Goal: Task Accomplishment & Management: Use online tool/utility

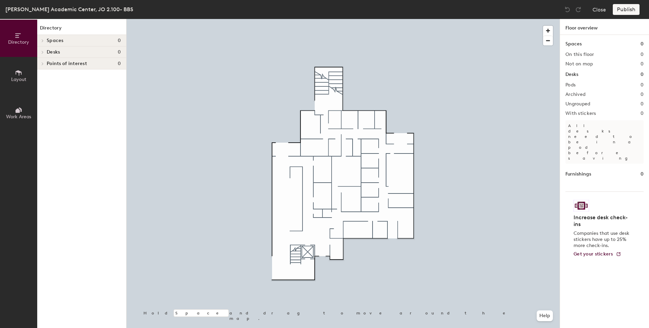
click at [42, 39] on div at bounding box center [41, 40] width 9 height 11
click at [73, 38] on h4 "Spaces 0" at bounding box center [84, 40] width 74 height 5
click at [20, 71] on icon at bounding box center [19, 72] width 6 height 5
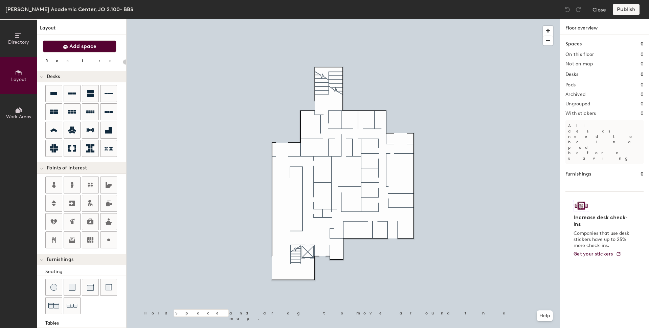
click at [90, 42] on button "Add space" at bounding box center [80, 46] width 74 height 12
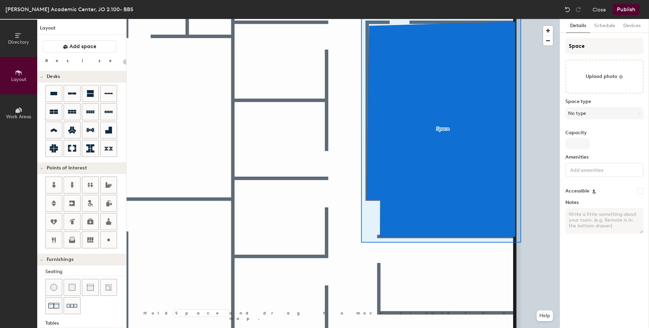
type input "20"
click at [603, 47] on input "Space" at bounding box center [604, 46] width 78 height 16
drag, startPoint x: 603, startPoint y: 47, endPoint x: 571, endPoint y: 46, distance: 31.5
click at [571, 46] on input "Space" at bounding box center [604, 46] width 78 height 16
type input "J"
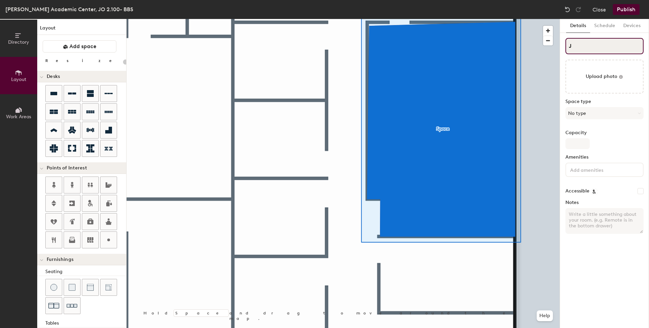
type input "20"
type input "JO"
type input "20"
type input "JO"
type input "20"
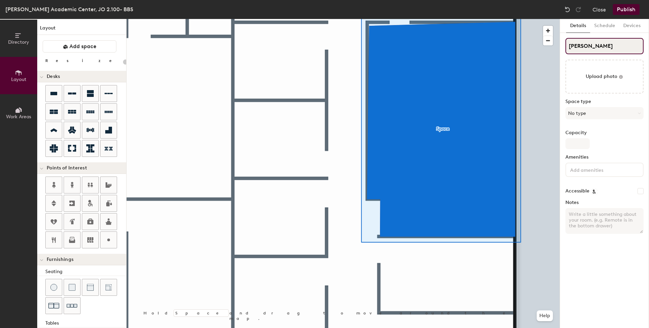
type input "JO A"
type input "20"
type input "JO Ad"
type input "20"
type input "JO Advisi"
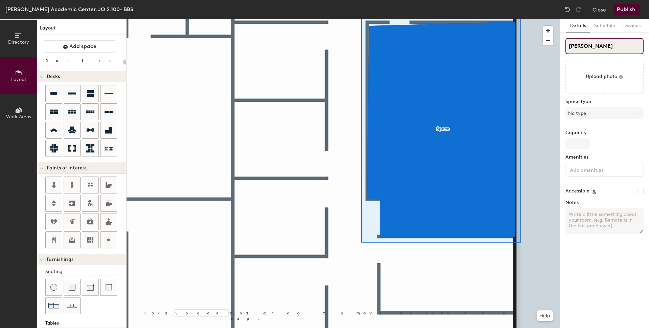
type input "20"
type input "JO Advising"
type input "20"
type input "JO Advising C"
type input "20"
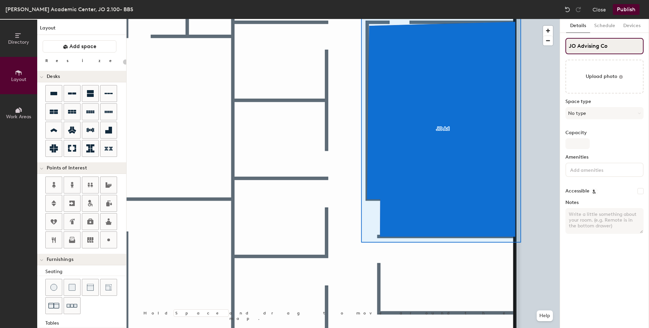
type input "JO Advising Con"
type input "20"
type input "JO Advising Conf"
type input "20"
type input "JO Advising Confer"
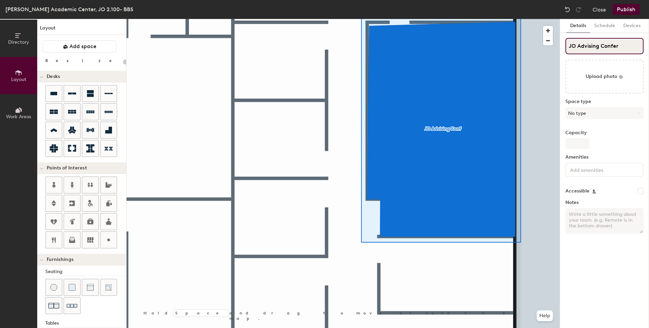
type input "20"
type input "JO Advising Confere"
type input "20"
type input "JO Advising Conference"
type input "20"
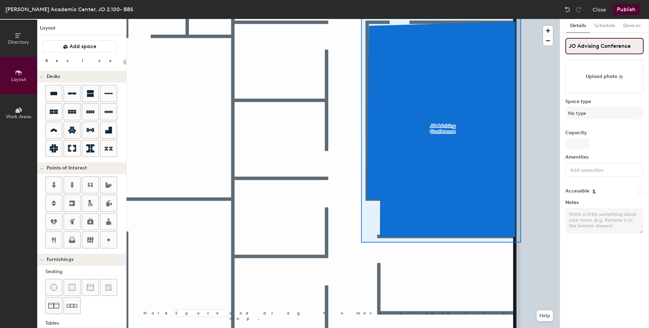
type input "JO Advising Conference"
type input "20"
type input "JO Advising Conference R"
type input "20"
type input "JO Advising Conference Ro"
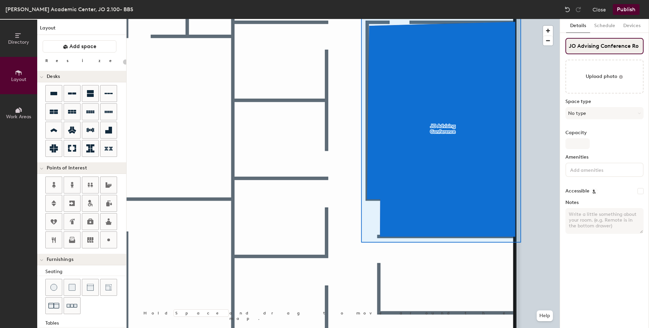
type input "20"
type input "JO Advising Conference Roo"
type input "20"
type input "JO Advising Conference Room"
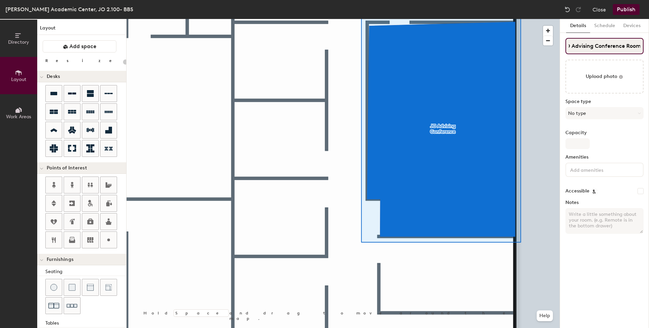
type input "20"
type input "JO Advising Conference Room"
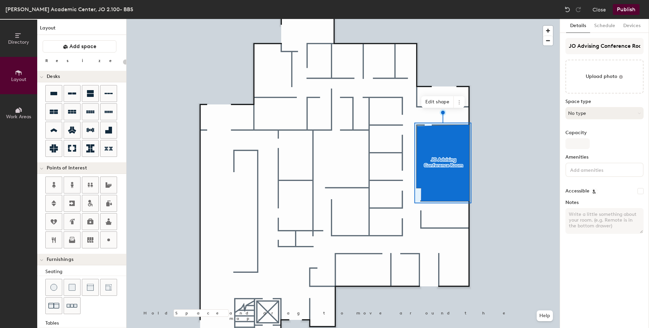
click at [609, 111] on button "No type" at bounding box center [604, 113] width 78 height 12
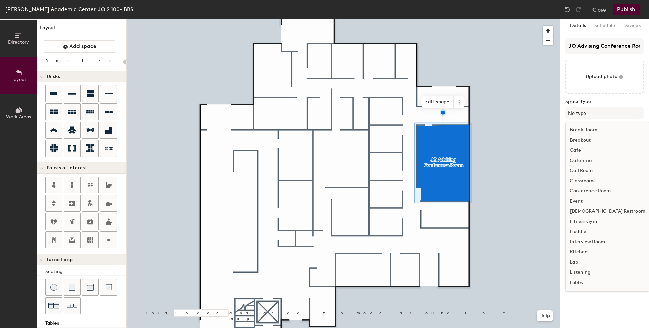
click at [606, 189] on div "Conference Room" at bounding box center [608, 191] width 84 height 10
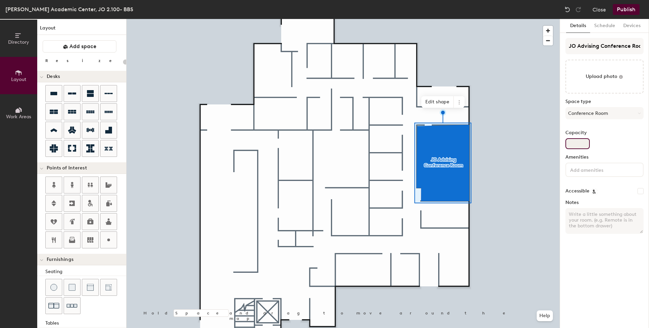
click at [581, 143] on input "Capacity" at bounding box center [577, 143] width 24 height 11
click at [608, 170] on input at bounding box center [599, 169] width 61 height 8
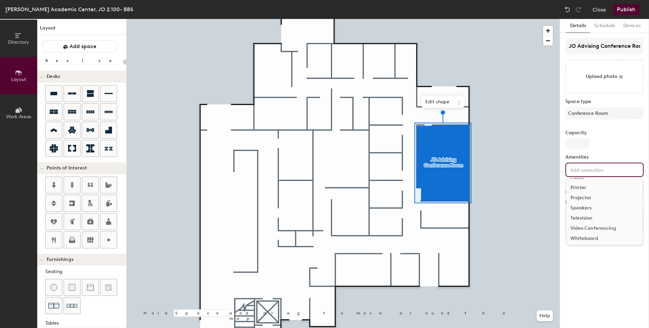
scroll to position [60, 0]
click at [586, 215] on div "Television" at bounding box center [604, 216] width 76 height 10
click at [609, 273] on div "Details Schedule Devices JO Advising Conference Room Upload photo Space type Co…" at bounding box center [604, 173] width 89 height 309
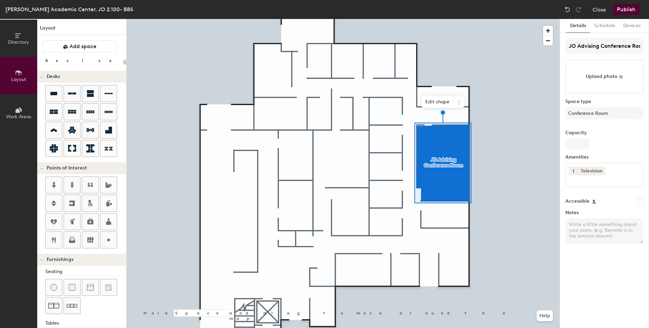
click at [617, 238] on textarea "Notes" at bounding box center [604, 231] width 78 height 26
click at [634, 25] on button "Devices" at bounding box center [631, 26] width 25 height 14
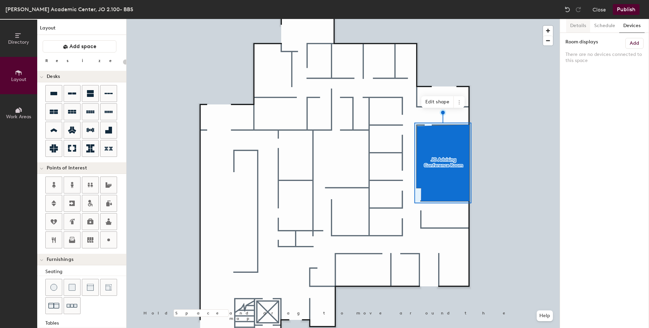
click at [578, 25] on button "Details" at bounding box center [578, 26] width 24 height 14
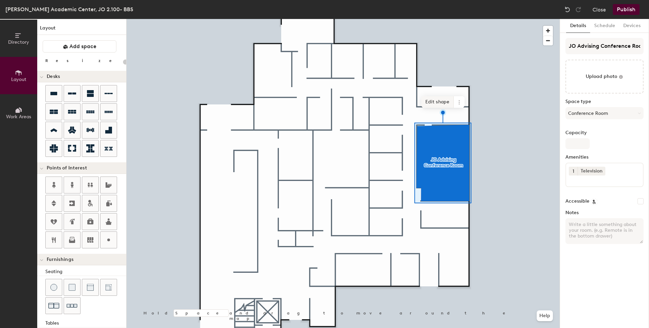
click at [438, 99] on span "Edit shape" at bounding box center [437, 102] width 32 height 12
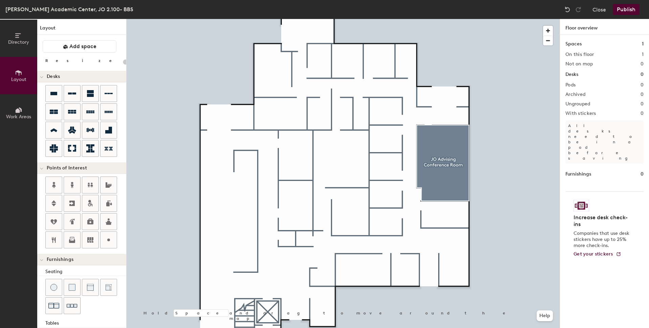
click at [628, 8] on button "Publish" at bounding box center [626, 9] width 27 height 11
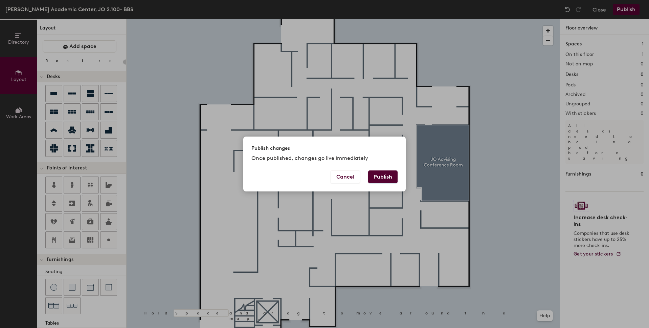
click at [389, 175] on button "Publish" at bounding box center [382, 176] width 29 height 13
type input "20"
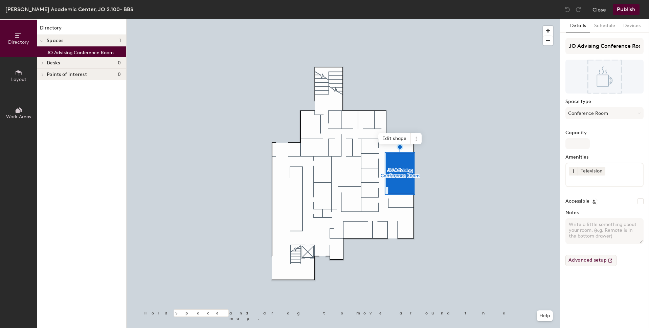
click at [584, 260] on button "Advanced setup" at bounding box center [590, 260] width 51 height 12
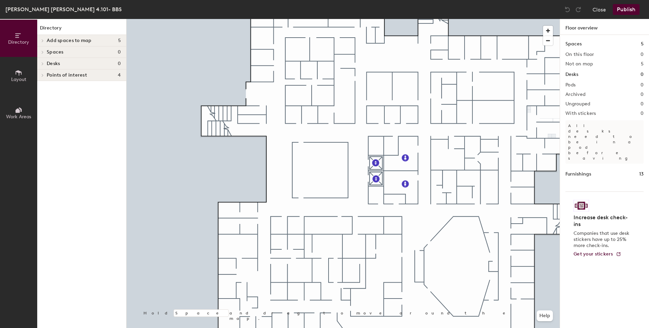
click at [20, 68] on button "Layout" at bounding box center [18, 75] width 37 height 37
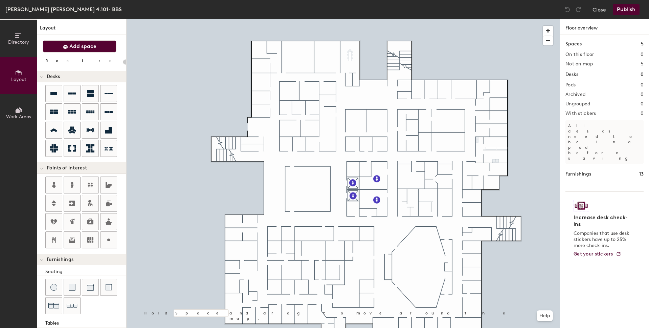
click at [88, 47] on span "Add space" at bounding box center [82, 46] width 27 height 7
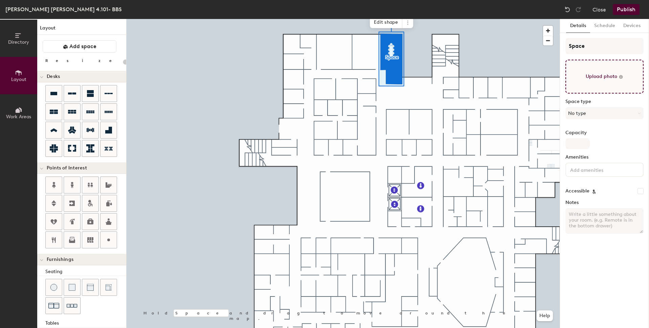
type input "20"
drag, startPoint x: 598, startPoint y: 48, endPoint x: 564, endPoint y: 46, distance: 33.5
click at [564, 46] on div "Details Schedule Devices Space Upload photo Space type No type Capacity Ameniti…" at bounding box center [604, 173] width 89 height 309
type input "G"
type input "20"
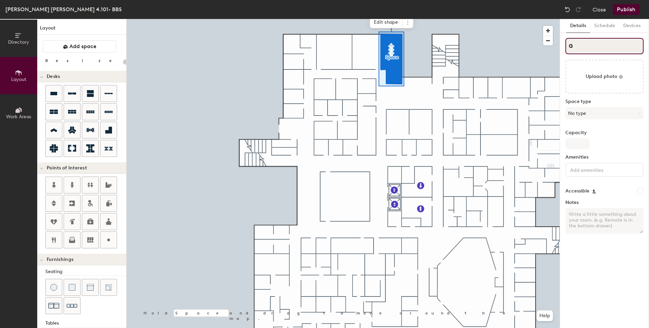
type input "GR"
type input "20"
type input "GR4."
type input "20"
type input "GR4.209"
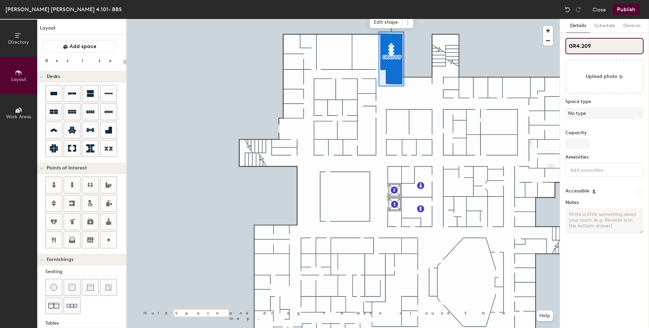
type input "20"
type input "GR4.209"
type input "20"
type input "GR4.209 C"
type input "20"
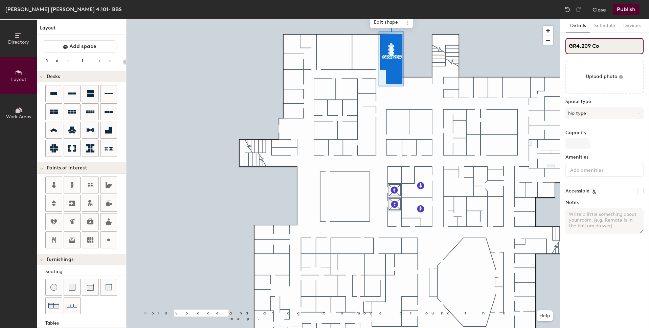
type input "GR4.209 Con"
type input "20"
type input "GR4.209 Conf"
type input "20"
type input "GR4.209 Conferen"
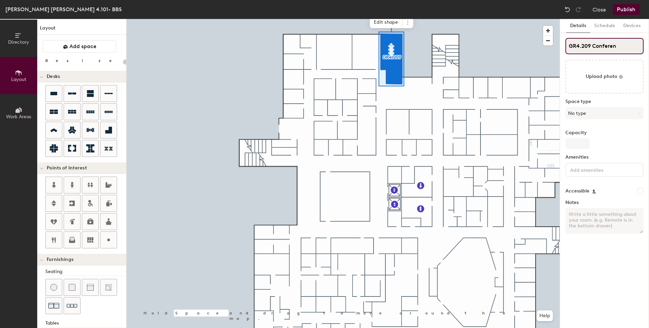
type input "20"
type input "GR4.209 Conference"
type input "20"
type input "GR4.209 Conference R"
type input "20"
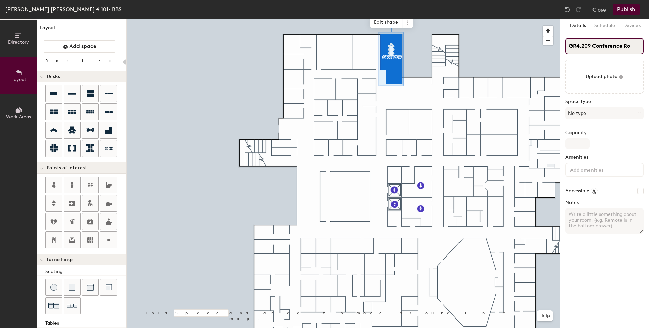
type input "GR4.209 Conference Roo"
type input "20"
type input "GR4.209 Conference Room"
type input "20"
type input "GR4.209 Conference Room"
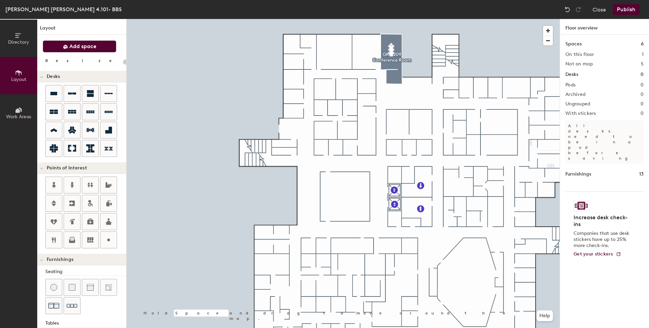
click at [85, 42] on button "Add space" at bounding box center [80, 46] width 74 height 12
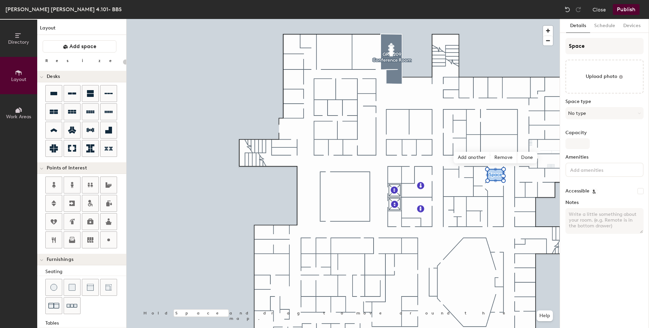
type input "20"
drag, startPoint x: 601, startPoint y: 48, endPoint x: 568, endPoint y: 46, distance: 33.5
click at [568, 47] on input "Space" at bounding box center [604, 46] width 78 height 16
type input "G"
type input "20"
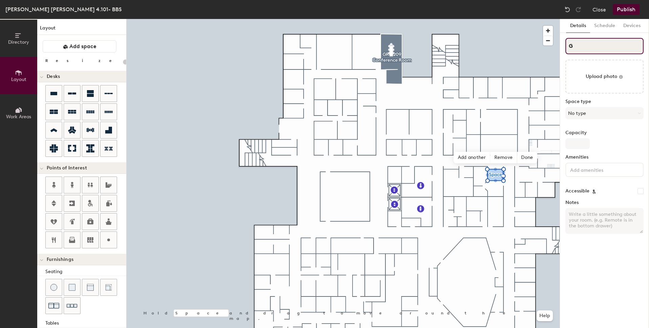
type input "Gr"
type input "20"
type input "Gr4."
type input "20"
type input "Gr4.8"
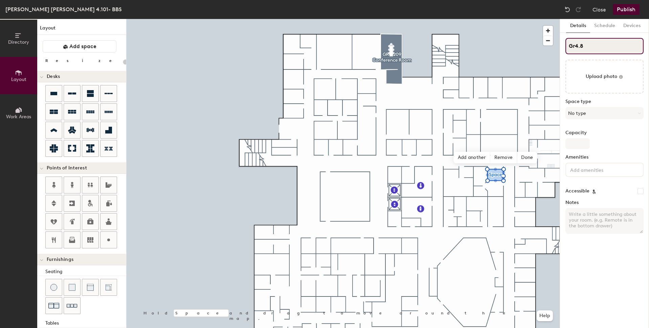
type input "20"
type input "Gr4.81"
type input "20"
type input "Gr4.810"
type input "20"
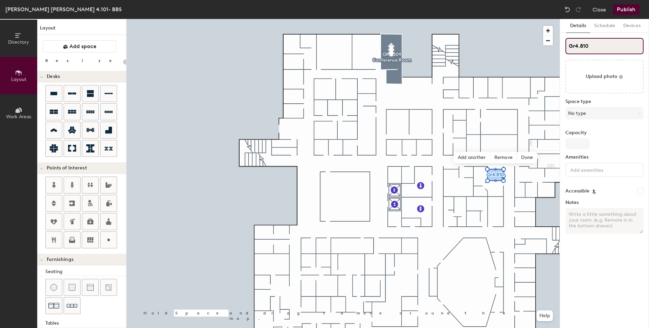
type input "Gr4.810"
type input "20"
type input "Gr4.810"
click at [503, 156] on span "Remove" at bounding box center [503, 158] width 27 height 12
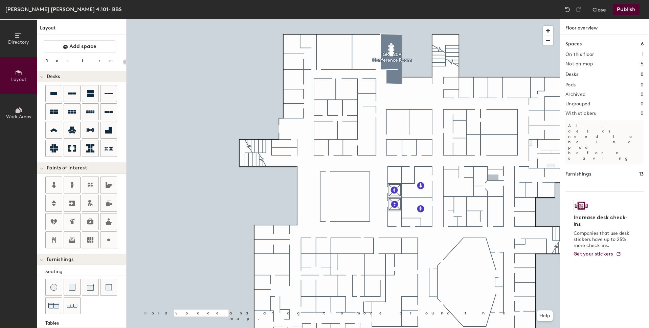
click at [493, 177] on div "Directory Layout Work Areas Layout Add space Resize Desks Points of Interest Fu…" at bounding box center [324, 173] width 649 height 309
click at [83, 46] on span "Add space" at bounding box center [82, 46] width 27 height 7
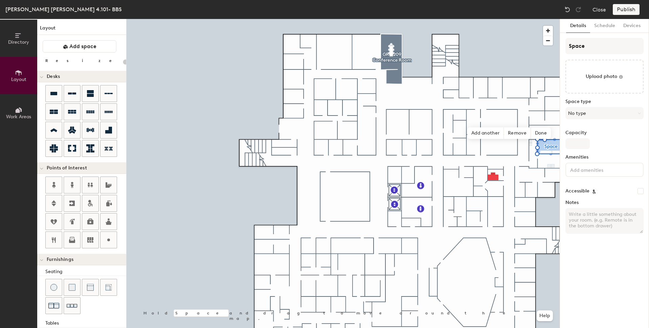
type input "20"
drag, startPoint x: 590, startPoint y: 46, endPoint x: 565, endPoint y: 48, distance: 25.1
click at [565, 48] on div "Details Schedule Devices Space Upload photo Space type No type Capacity Ameniti…" at bounding box center [604, 173] width 89 height 309
type input "G"
type input "20"
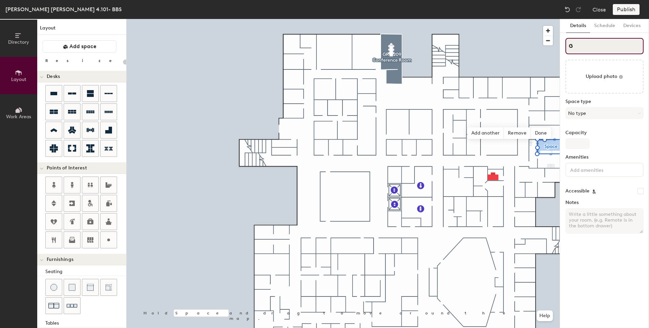
type input "Gr"
type input "20"
type input "Gr4"
type input "20"
type input "Gr4."
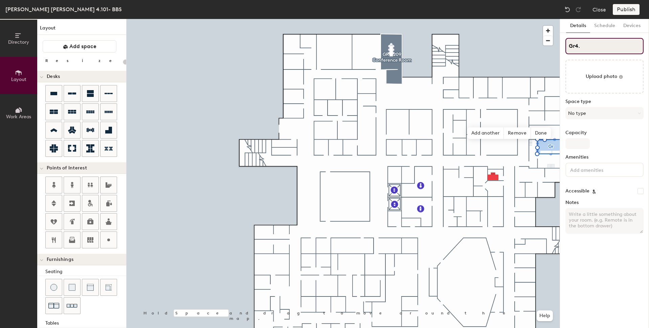
type input "20"
type input "Gr4.80"
type input "20"
type input "Gr4.806"
type input "20"
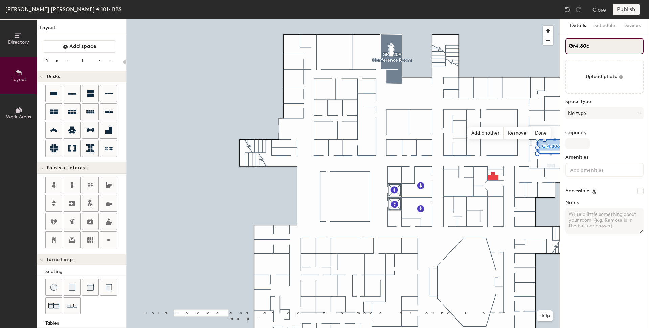
type input "Gr4.806"
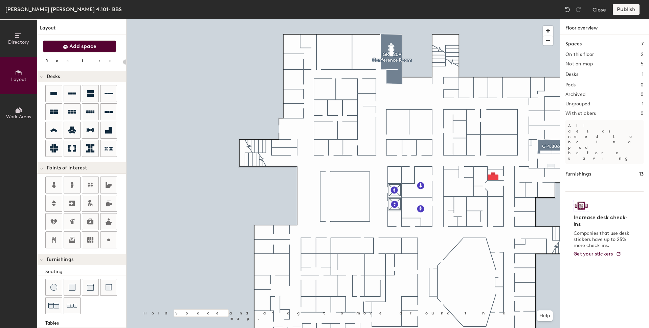
click at [74, 47] on span "Add space" at bounding box center [82, 46] width 27 height 7
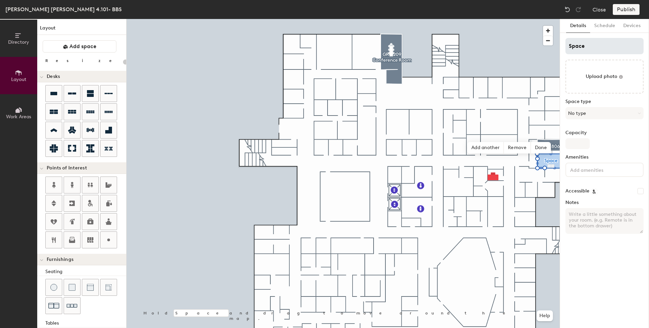
type input "20"
drag, startPoint x: 595, startPoint y: 44, endPoint x: 564, endPoint y: 42, distance: 30.9
click at [566, 43] on input "Space" at bounding box center [604, 46] width 78 height 16
type input "G"
type input "20"
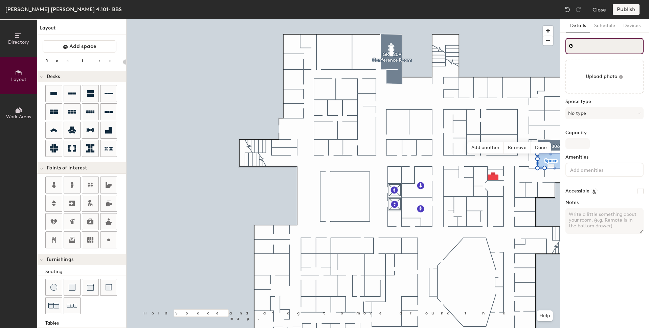
type input "GR"
type input "20"
type input "GR4"
type input "20"
type input "GR4."
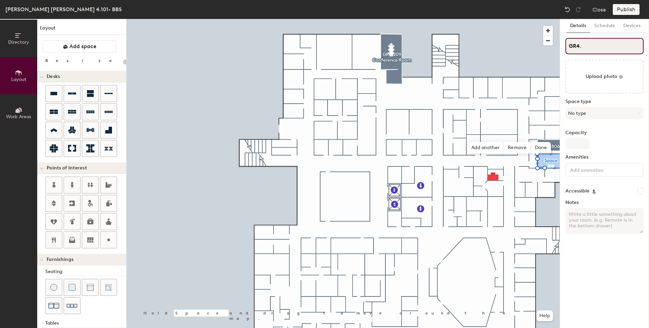
type input "20"
type input "GR4.80"
type input "20"
type input "GR4.806"
type input "20"
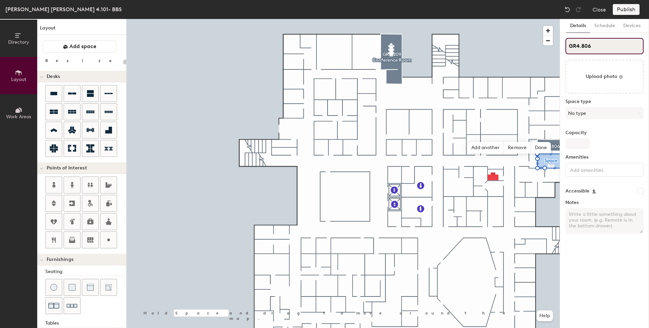
type input "GR4.806b"
type input "20"
type input "GR4.806b"
type input "20"
type input "GR4.806"
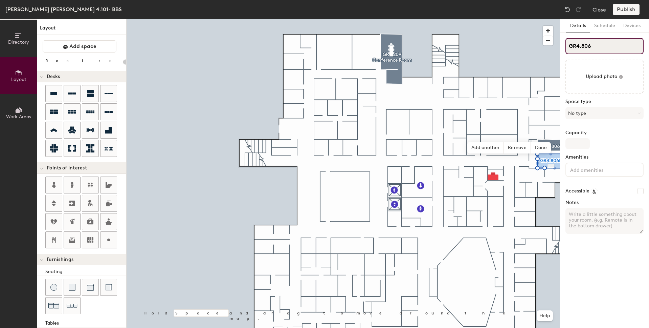
type input "20"
type input "GR4.806"
type input "20"
type input "GR4.806 P"
type input "20"
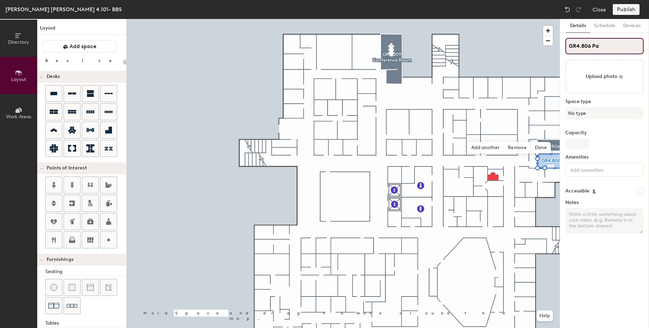
type input "GR4.806 Par"
type input "20"
type input "GR4.806 Parti"
type input "20"
type input "GR4.806 Partici"
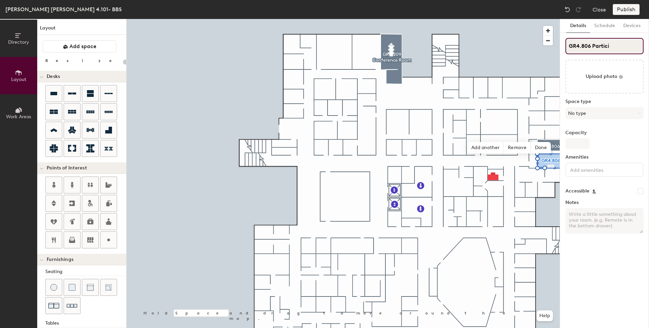
type input "20"
type input "GR4.806 Participan"
type input "20"
type input "GR4.806 Participant"
type input "20"
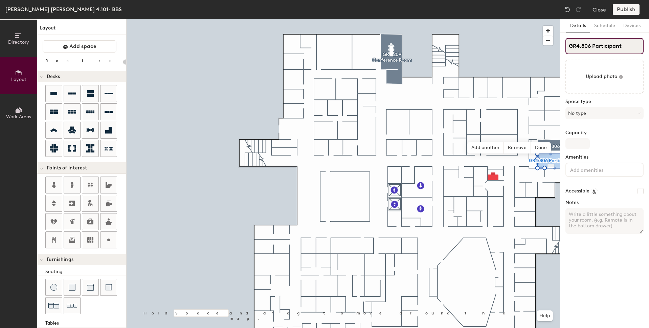
type input "GR4.806 Participant"
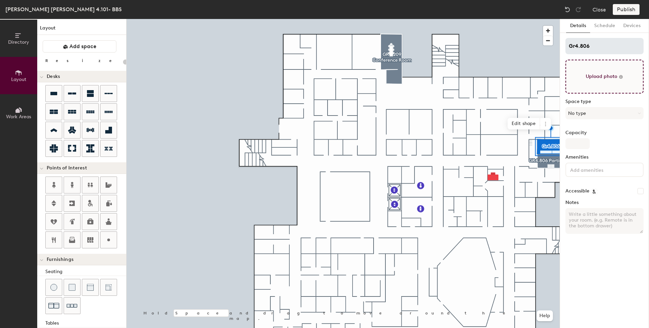
type input "20"
click at [596, 45] on input "Gr4.806" at bounding box center [604, 46] width 78 height 16
type input "Gr4.806"
type input "20"
type input "Gr4.806 O"
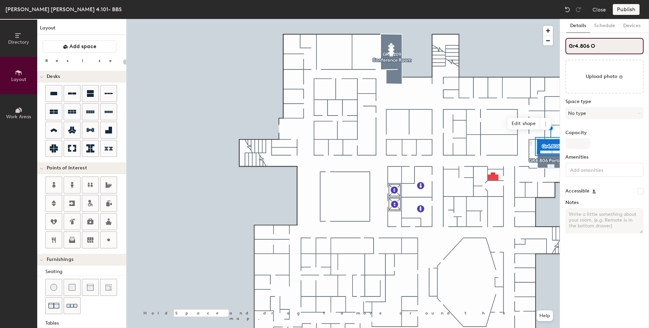
type input "20"
type input "Gr4.806 Ob"
type input "20"
type input "Gr4.806 Obser"
type input "20"
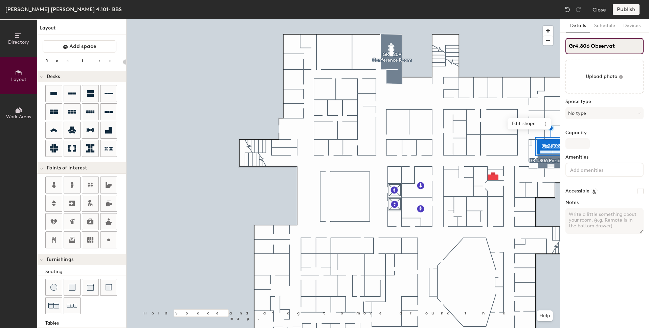
type input "Gr4.806 Observati"
type input "20"
type input "Gr4.806 Observation"
type input "20"
type input "Gr4.806 Observation"
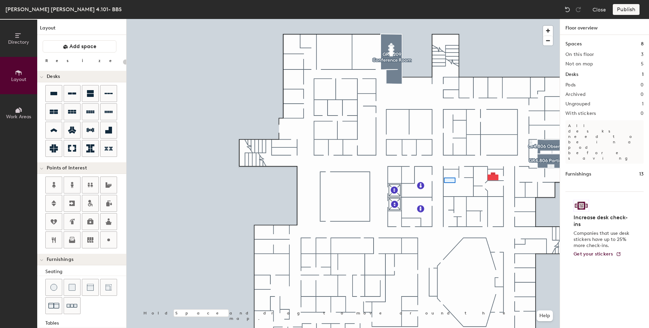
click at [449, 19] on div at bounding box center [343, 19] width 433 height 0
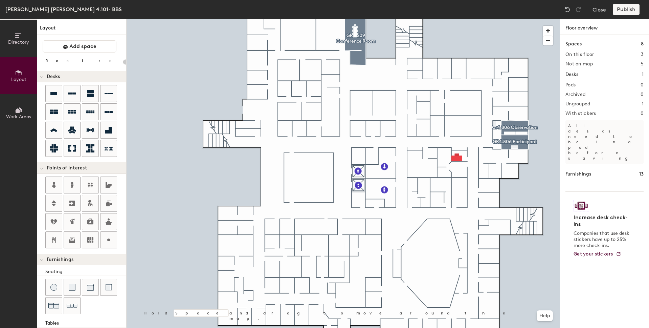
type input "100"
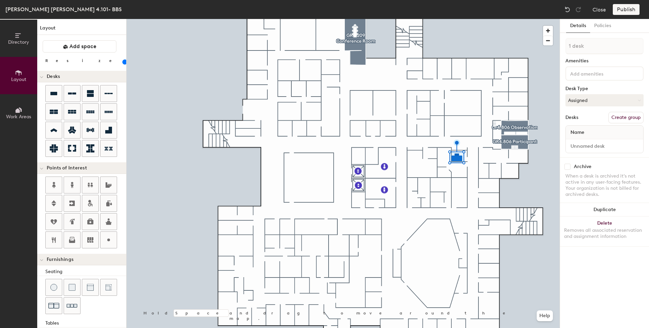
click at [591, 131] on div "Name" at bounding box center [604, 133] width 77 height 14
click at [579, 132] on span "Name" at bounding box center [577, 132] width 21 height 12
click at [607, 142] on input at bounding box center [604, 145] width 75 height 9
type input "GR4.810 Hotel Space"
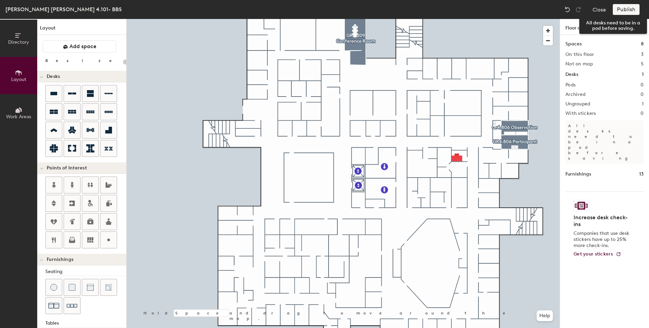
click at [625, 9] on div "Publish" at bounding box center [628, 9] width 31 height 11
click at [629, 9] on div "Publish" at bounding box center [628, 9] width 31 height 11
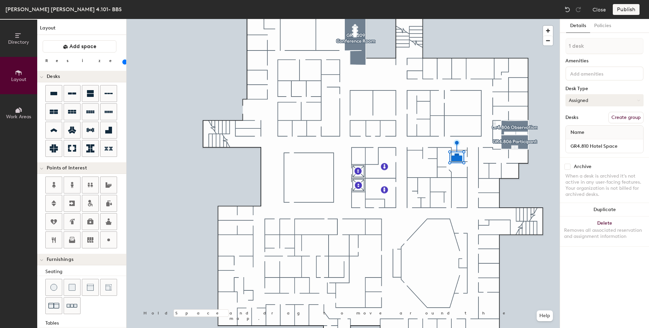
click at [599, 98] on button "Assigned" at bounding box center [604, 100] width 78 height 12
click at [587, 140] on div "Hoteled" at bounding box center [600, 141] width 68 height 10
click at [625, 9] on div "Publish" at bounding box center [628, 9] width 31 height 11
click at [619, 117] on button "Create group" at bounding box center [625, 118] width 35 height 12
click at [627, 5] on button "Publish" at bounding box center [626, 9] width 27 height 11
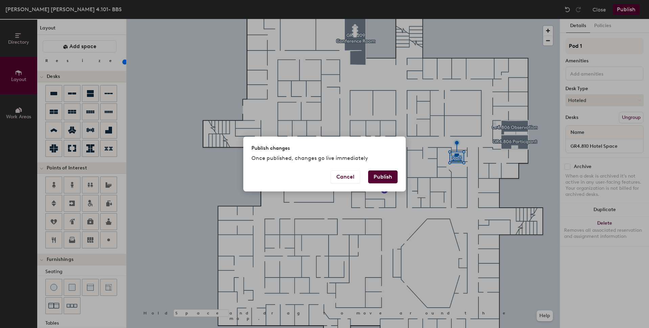
click at [381, 178] on button "Publish" at bounding box center [382, 176] width 29 height 13
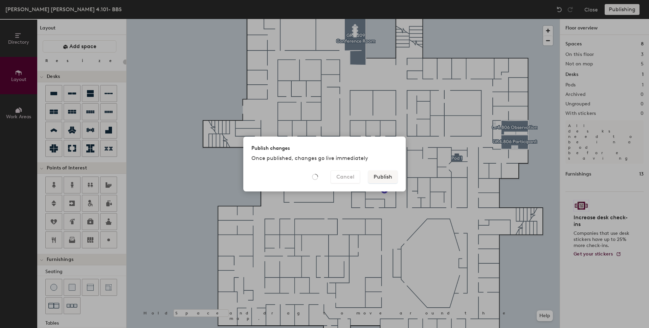
type input "20"
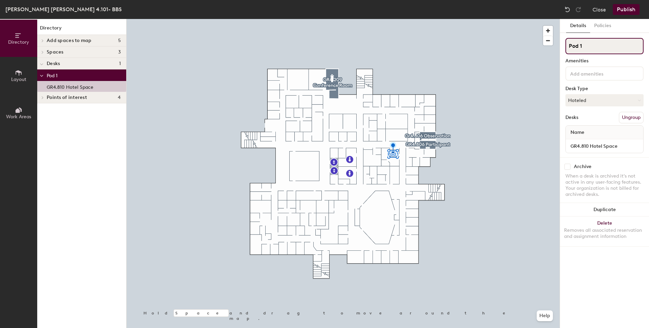
click at [557, 47] on div "Directory Layout Work Areas Directory Add spaces to map 5 GR4.209 Conference Ro…" at bounding box center [324, 173] width 649 height 309
click at [574, 44] on input "Gr4.810" at bounding box center [604, 46] width 78 height 16
type input "GR4.810"
click at [624, 7] on button "Publish" at bounding box center [626, 9] width 27 height 11
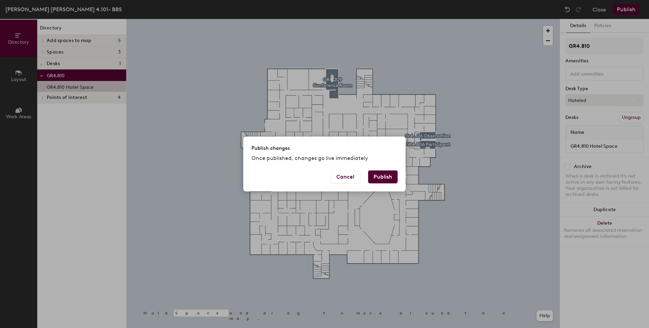
click at [383, 175] on button "Publish" at bounding box center [382, 176] width 29 height 13
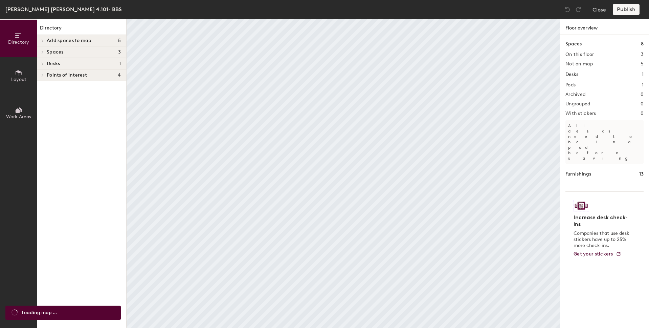
click at [10, 73] on button "Layout" at bounding box center [18, 75] width 37 height 37
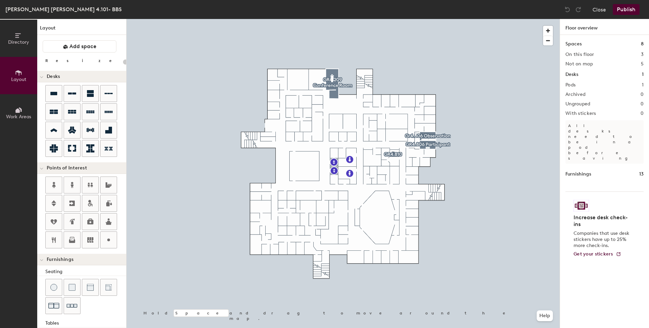
click at [343, 154] on div "Directory Layout Work Areas Layout Add space Resize Desks Points of Interest Fu…" at bounding box center [324, 173] width 649 height 309
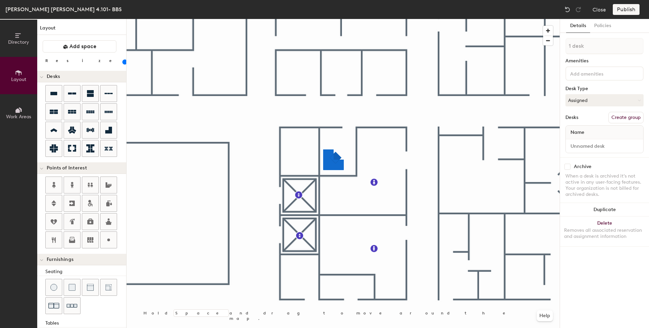
type input "80"
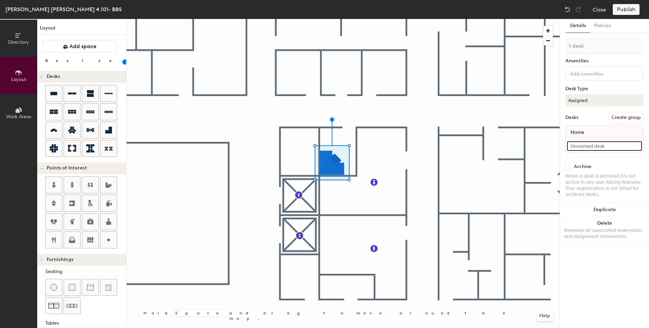
click at [592, 145] on input at bounding box center [604, 145] width 75 height 9
type input "GR4.308 Faculty Hotel Space"
click at [626, 115] on button "Create group" at bounding box center [625, 118] width 35 height 12
click at [624, 9] on button "Publish" at bounding box center [626, 9] width 27 height 11
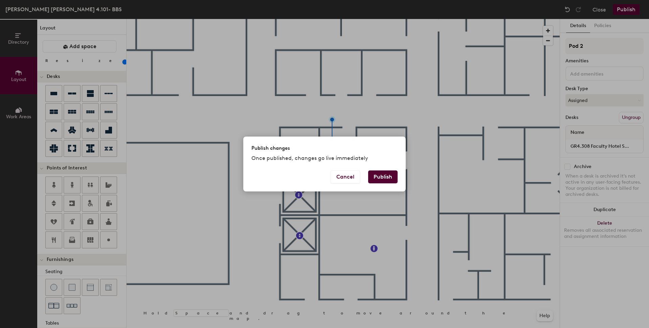
click at [388, 176] on button "Publish" at bounding box center [382, 176] width 29 height 13
type input "20"
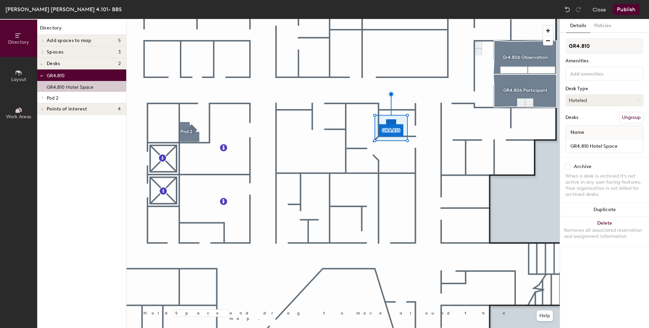
click at [591, 101] on button "Hoteled" at bounding box center [604, 100] width 78 height 12
click at [587, 120] on div "Assigned" at bounding box center [600, 121] width 68 height 10
click at [628, 9] on button "Publish" at bounding box center [626, 9] width 27 height 11
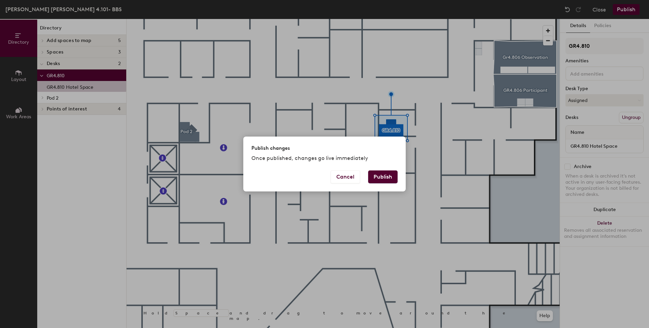
click at [383, 178] on button "Publish" at bounding box center [382, 176] width 29 height 13
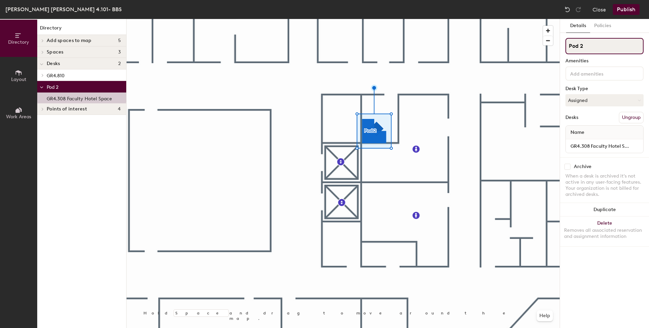
click at [559, 46] on div "Directory Layout Work Areas Directory Add spaces to map 5 GR4.209 Conference Ro…" at bounding box center [324, 173] width 649 height 309
type input "GR4.308"
click at [629, 9] on button "Publish" at bounding box center [626, 9] width 27 height 11
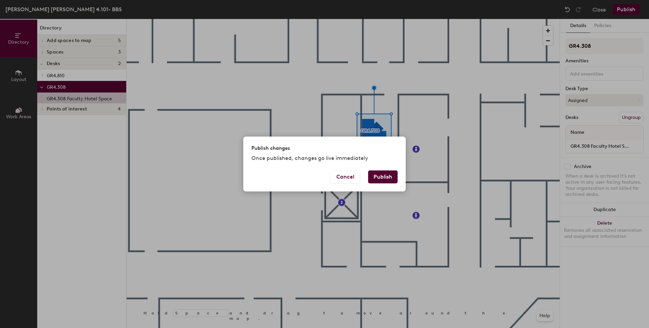
click at [377, 175] on button "Publish" at bounding box center [382, 176] width 29 height 13
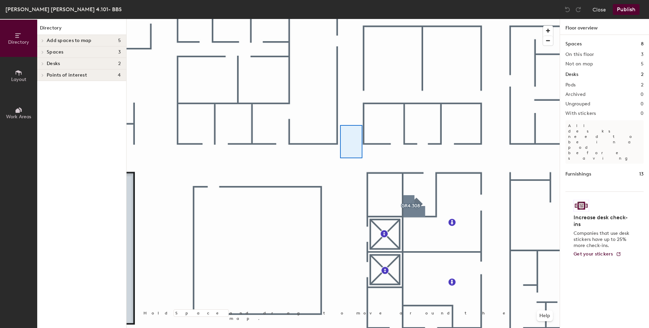
click at [340, 19] on div at bounding box center [343, 19] width 433 height 0
click at [20, 71] on icon at bounding box center [18, 72] width 7 height 7
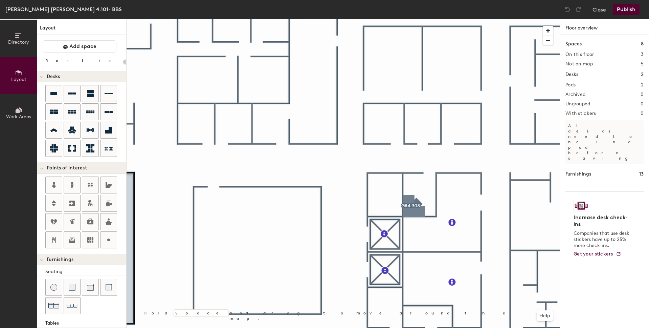
click at [375, 110] on div "Directory Layout Work Areas Layout Add space Resize Desks Points of Interest Fu…" at bounding box center [324, 173] width 649 height 309
click at [55, 92] on icon at bounding box center [53, 93] width 7 height 3
click at [400, 19] on div at bounding box center [343, 19] width 433 height 0
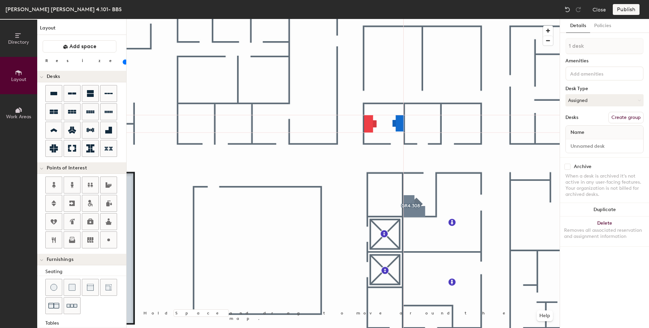
click at [425, 19] on div at bounding box center [343, 19] width 433 height 0
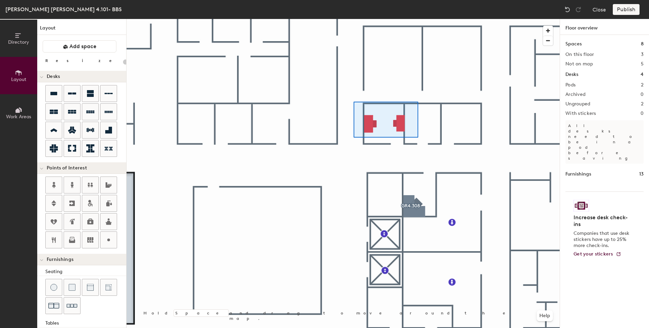
type input "60"
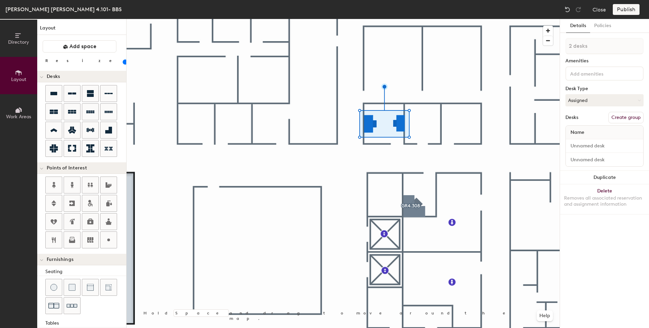
click at [622, 118] on button "Create group" at bounding box center [625, 118] width 35 height 12
click at [548, 48] on div "Directory Layout Work Areas Layout Add space Resize Desks Points of Interest Fu…" at bounding box center [324, 173] width 649 height 309
type input "GR4.303"
click at [583, 145] on input "Desk 1" at bounding box center [604, 145] width 75 height 9
click at [627, 11] on button "Publish" at bounding box center [626, 9] width 27 height 11
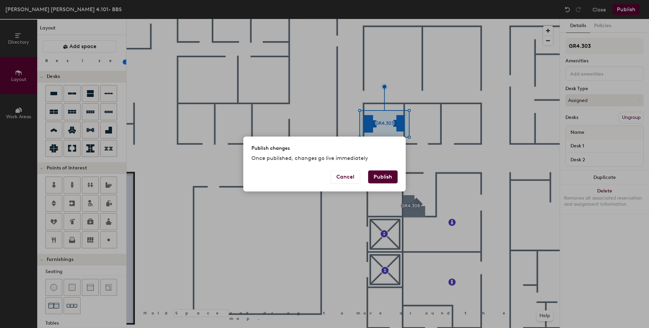
click at [384, 175] on button "Publish" at bounding box center [382, 176] width 29 height 13
type input "20"
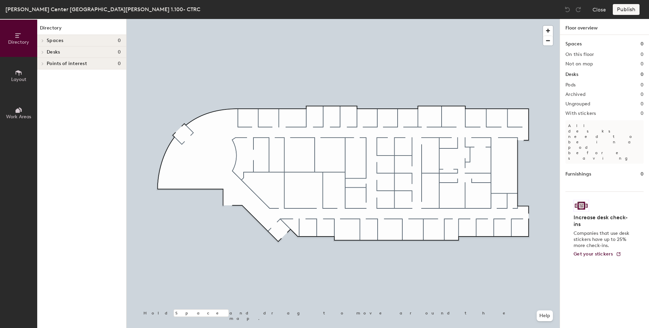
click at [13, 71] on button "Layout" at bounding box center [18, 75] width 37 height 37
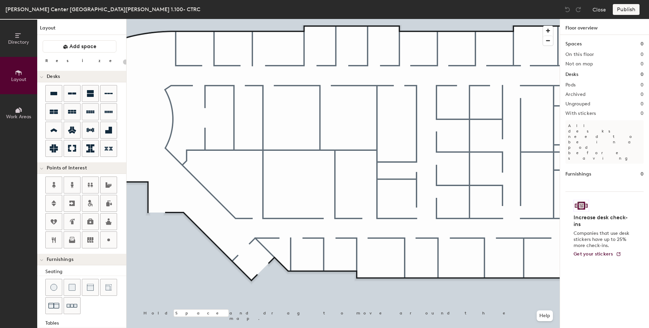
click at [349, 160] on div "Directory Layout Work Areas Layout Add space Resize Desks Points of Interest Fu…" at bounding box center [324, 173] width 649 height 309
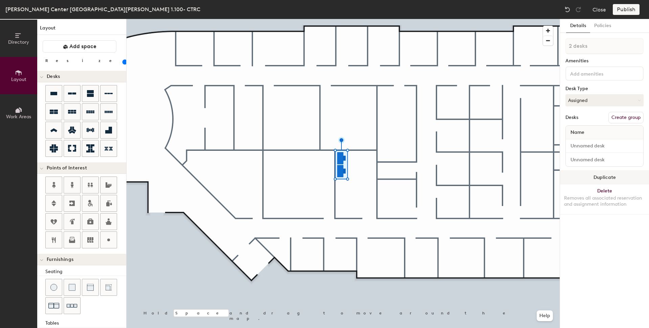
click at [601, 177] on button "Duplicate" at bounding box center [604, 178] width 89 height 14
click at [588, 176] on button "Duplicate" at bounding box center [604, 178] width 89 height 14
click at [592, 176] on button "Duplicate" at bounding box center [604, 178] width 89 height 14
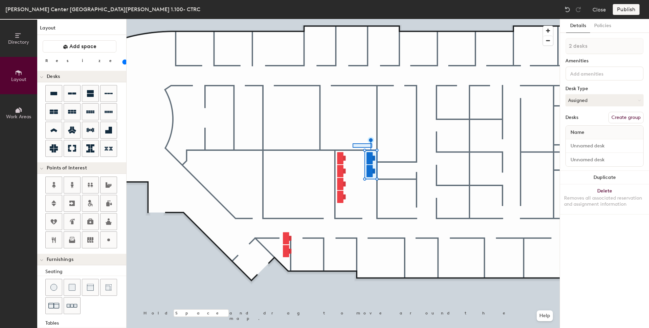
click at [357, 19] on div at bounding box center [343, 19] width 433 height 0
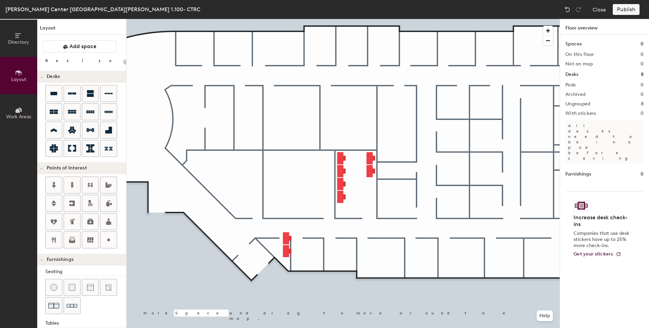
type input "100"
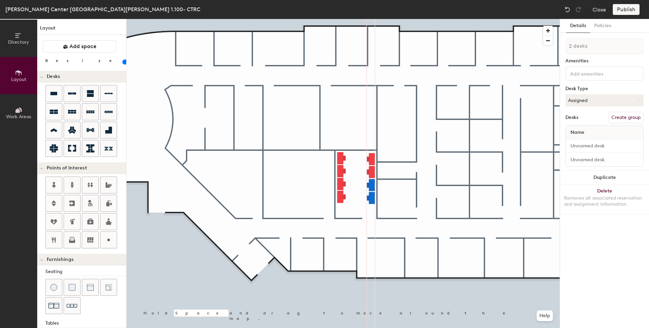
type input "1 desk"
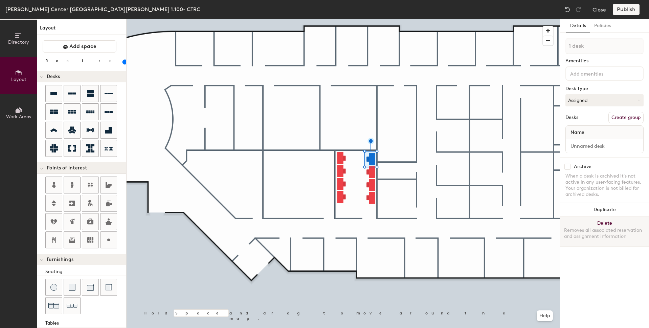
click at [604, 221] on button "Delete Removes all associated reservation and assignment information" at bounding box center [604, 231] width 89 height 30
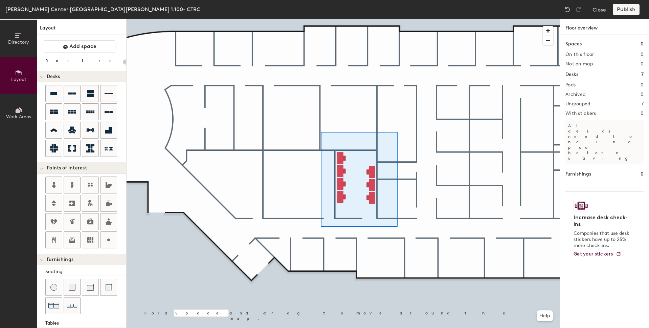
click at [397, 19] on div at bounding box center [343, 19] width 433 height 0
type input "100"
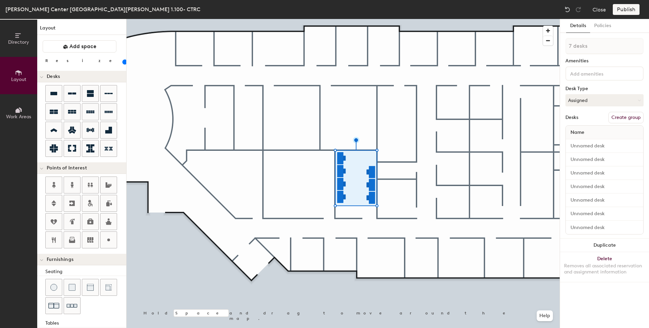
click at [621, 118] on button "Create group" at bounding box center [625, 118] width 35 height 12
click at [539, 46] on div "Directory Layout Work Areas Layout Add space Resize Desks Points of Interest Fu…" at bounding box center [324, 173] width 649 height 309
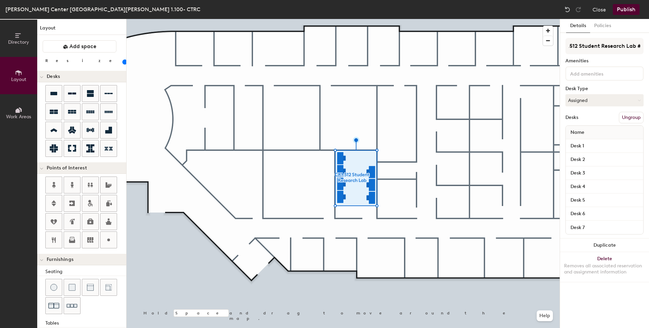
scroll to position [0, 12]
type input "CR1.512 Student Research Lab #1"
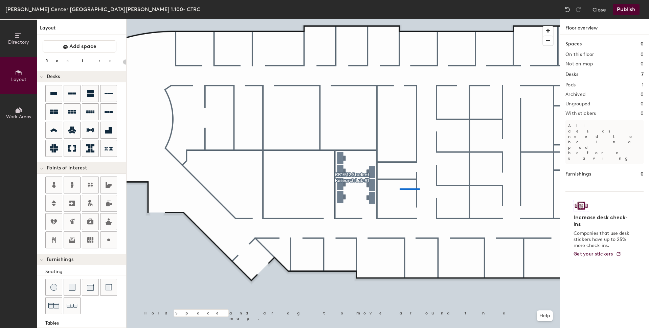
drag, startPoint x: 586, startPoint y: 46, endPoint x: 562, endPoint y: 46, distance: 24.4
click at [400, 19] on div at bounding box center [343, 19] width 433 height 0
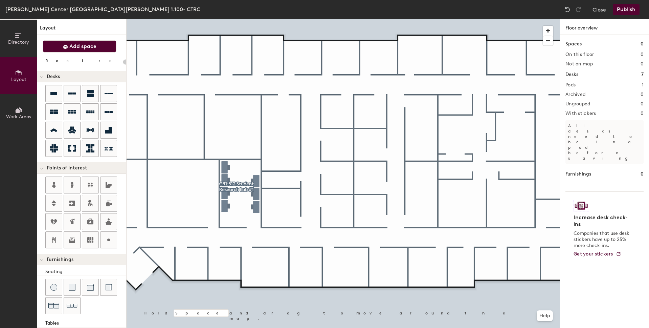
click at [97, 43] on button "Add space" at bounding box center [80, 46] width 74 height 12
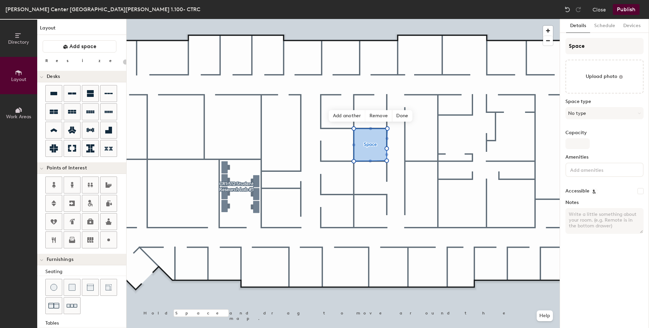
type input "20"
drag, startPoint x: 599, startPoint y: 43, endPoint x: 554, endPoint y: 42, distance: 45.0
click at [554, 42] on div "Directory Layout Work Areas Layout Add space Resize Desks Points of Interest Fu…" at bounding box center [324, 173] width 649 height 309
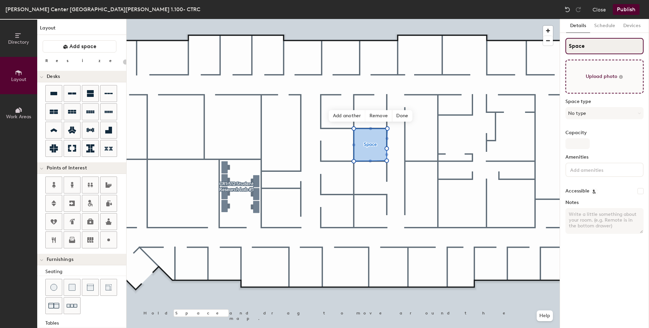
type input "N"
type input "20"
type input "No"
type input "20"
type input "Nol"
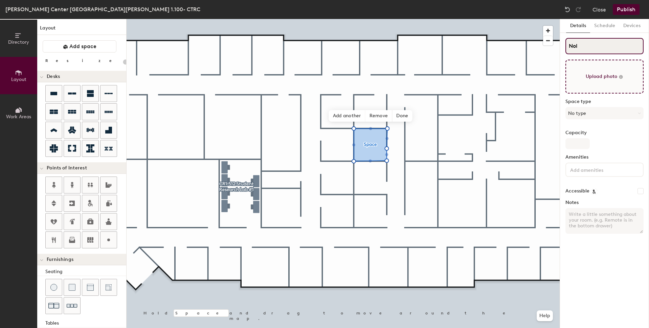
type input "20"
type input "Noldu"
type input "20"
type input "Noldus"
type input "20"
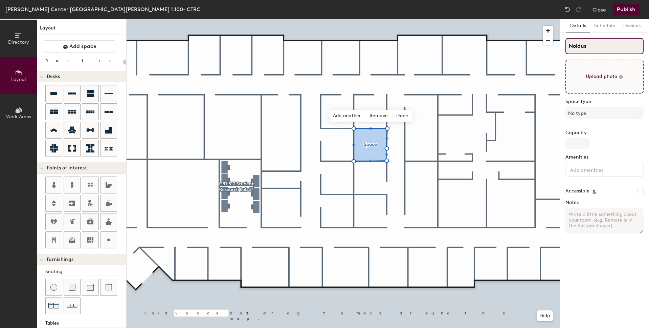
type input "Noldus O"
type input "20"
type input "Noldus Ob"
type input "20"
type input "Noldus Obser"
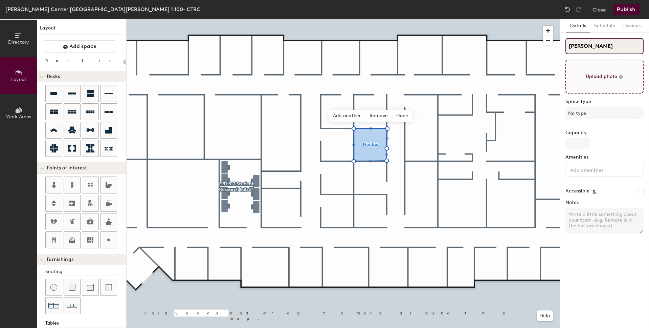
type input "20"
type input "Noldus Observ"
type input "20"
type input "Noldus Observo"
type input "20"
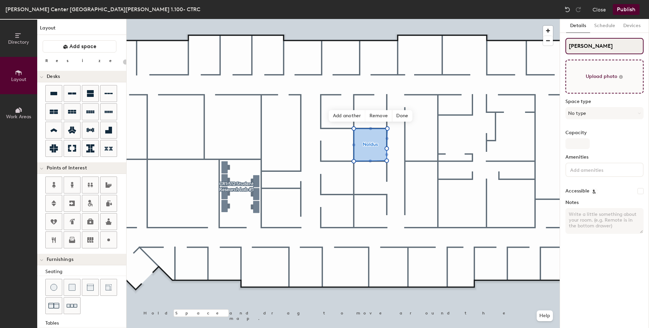
type input "Noldus Observor"
type input "20"
type input "Noldus Observor"
type input "20"
type input "Noldus Ob"
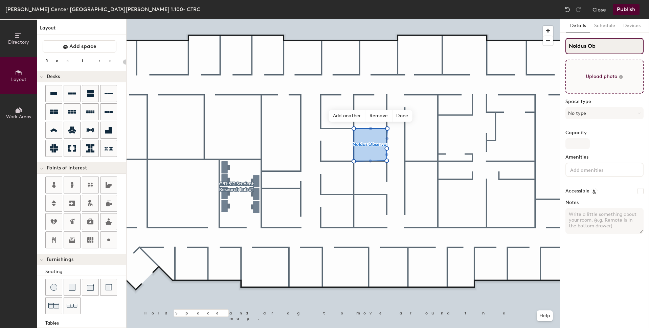
type input "20"
type input "No"
type input "20"
type input "N"
type input "20"
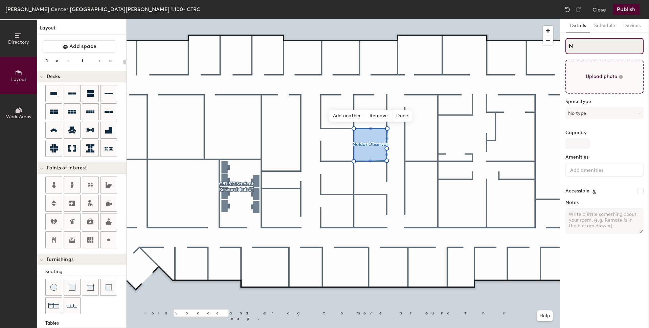
type input "N"
type input "20"
type input "NC"
type input "20"
type input "NCR"
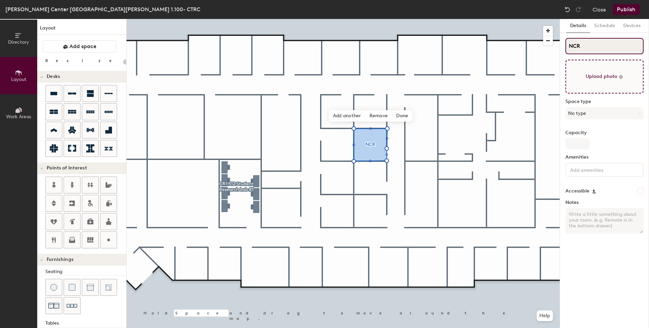
type input "20"
type input "NCR1."
type input "20"
type input "NCR1.6"
type input "20"
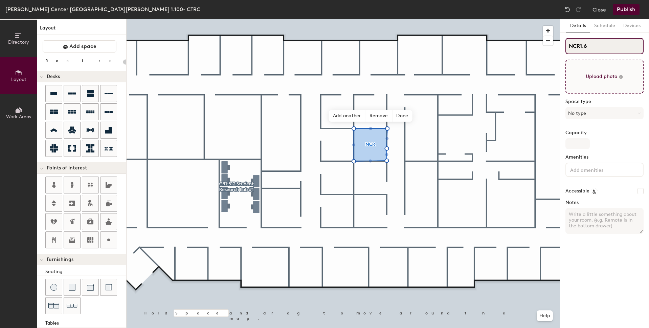
type input "NCR1.60"
type input "20"
type input "NCR1.604"
type input "20"
type input "CR1.604"
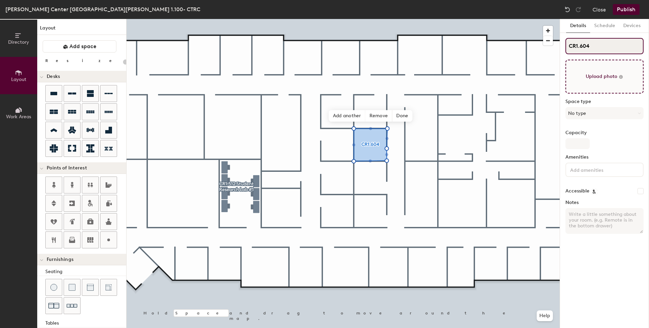
type input "20"
type input "CR1.604"
type input "20"
type input "CR1.604 V"
type input "20"
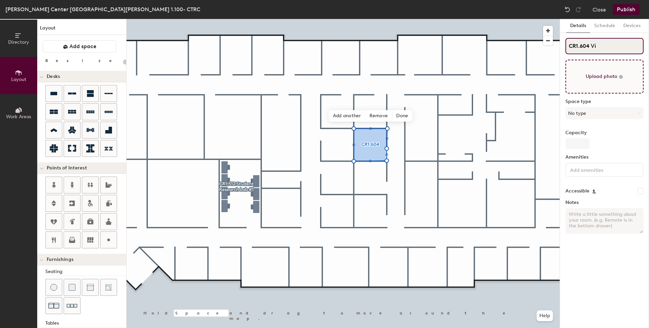
type input "CR1.604 Vid"
type input "20"
type input "CR1.604 Vide"
type input "20"
type input "CR1.604 Video"
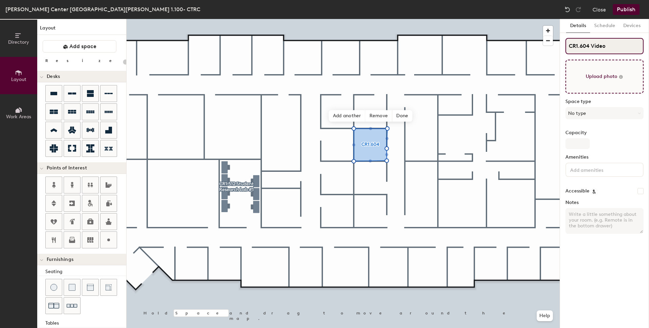
type input "20"
type input "CR1.604 Video"
type input "20"
type input "CR1.604 Video C"
type input "20"
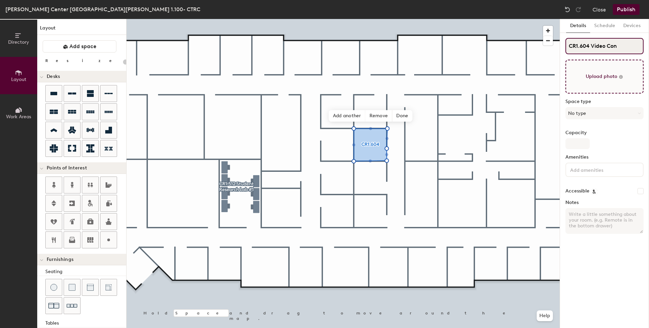
type input "CR1.604 Video Cont"
type input "20"
type input "CR1.604 Video Contro"
type input "20"
type input "CR1.604 Video Control"
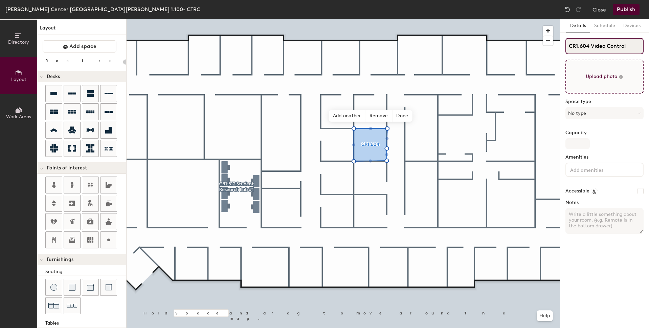
type input "20"
type input "CR1.604 Video Control"
type input "20"
type input "CR1.604 Video Control R"
type input "20"
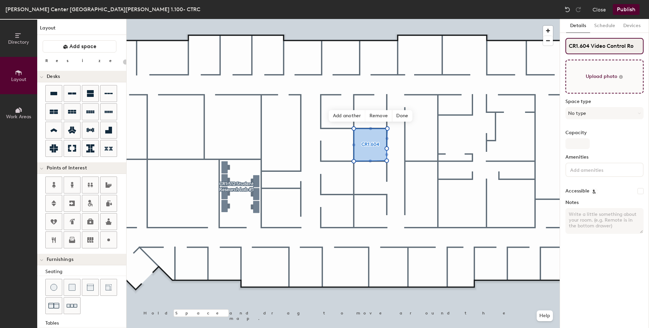
type input "CR1.604 Video Control Roo"
type input "20"
type input "CR1.604 Video Control Room"
type input "20"
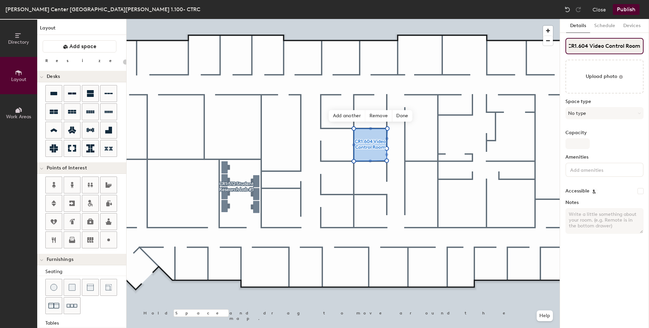
type input "CR1.604 Video Control Room"
click at [632, 99] on label "Space type" at bounding box center [604, 101] width 78 height 5
click at [622, 110] on button "No type" at bounding box center [604, 113] width 78 height 12
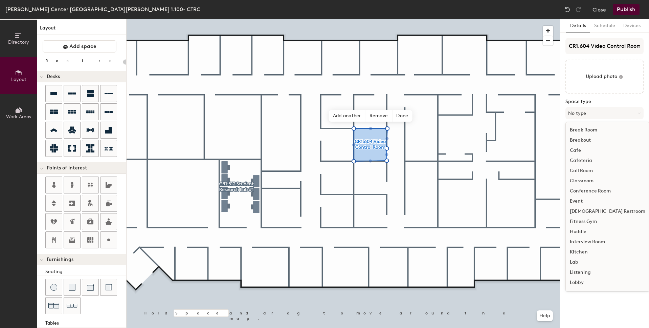
click at [575, 261] on div "Lab" at bounding box center [608, 262] width 84 height 10
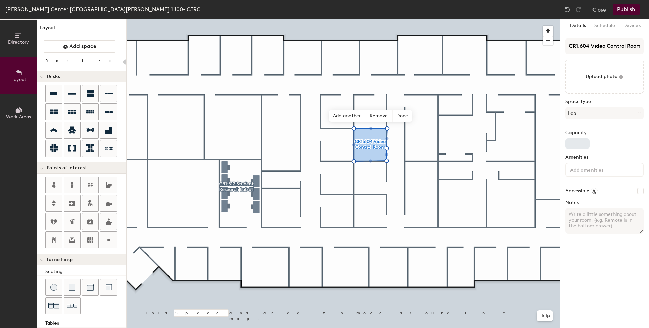
type input "20"
click at [574, 143] on input "Capacity" at bounding box center [577, 143] width 24 height 11
type input "3"
type input "20"
type input "3"
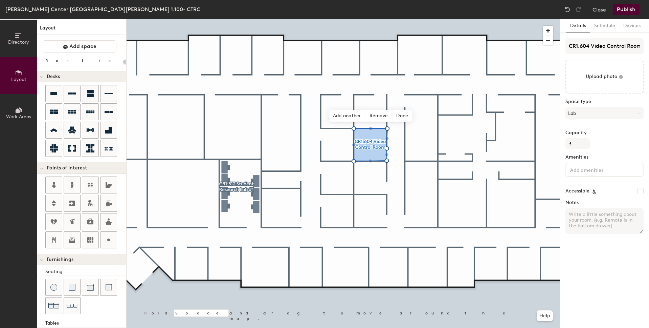
click at [600, 168] on input at bounding box center [599, 169] width 61 height 8
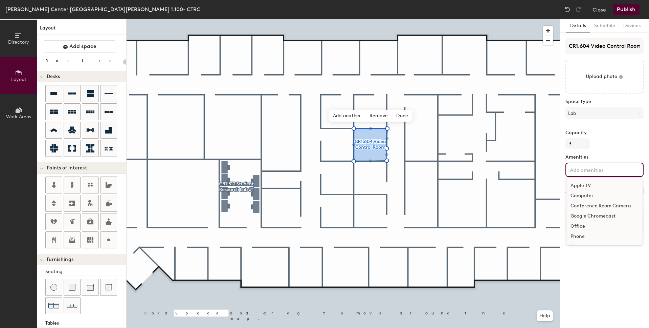
click at [592, 193] on div "Computer" at bounding box center [604, 195] width 76 height 10
click at [575, 172] on button "1" at bounding box center [573, 170] width 9 height 9
click at [574, 188] on div "3" at bounding box center [573, 188] width 9 height 9
click at [574, 172] on span "3" at bounding box center [573, 170] width 3 height 7
click at [573, 153] on div "1" at bounding box center [573, 153] width 9 height 9
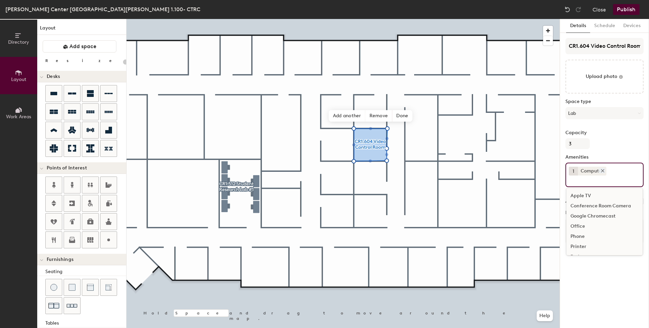
click at [594, 170] on div "Computer" at bounding box center [592, 170] width 29 height 9
drag, startPoint x: 581, startPoint y: 168, endPoint x: 591, endPoint y: 170, distance: 10.3
click at [591, 170] on div "Computer" at bounding box center [592, 170] width 29 height 9
click at [589, 170] on div "Computer" at bounding box center [592, 170] width 29 height 9
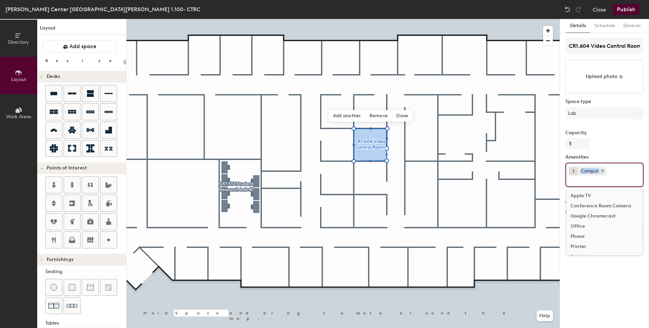
click at [589, 170] on div "Computer" at bounding box center [592, 170] width 29 height 9
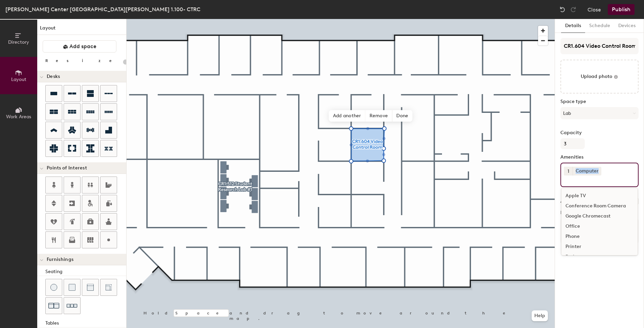
click at [569, 172] on button "1" at bounding box center [568, 170] width 9 height 9
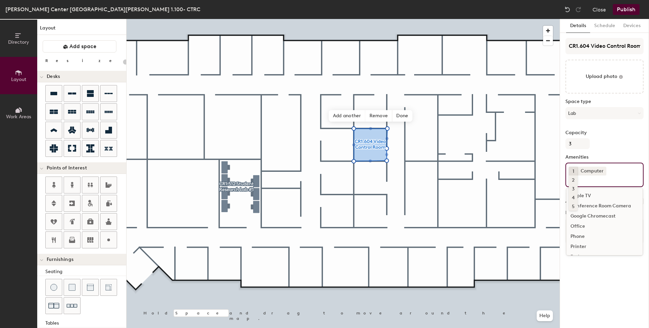
click at [572, 171] on div "1" at bounding box center [573, 170] width 9 height 9
click at [574, 172] on button "1" at bounding box center [573, 170] width 9 height 9
click at [573, 188] on div "3" at bounding box center [573, 188] width 9 height 9
click at [626, 176] on input at bounding box center [599, 179] width 61 height 8
type input "20"
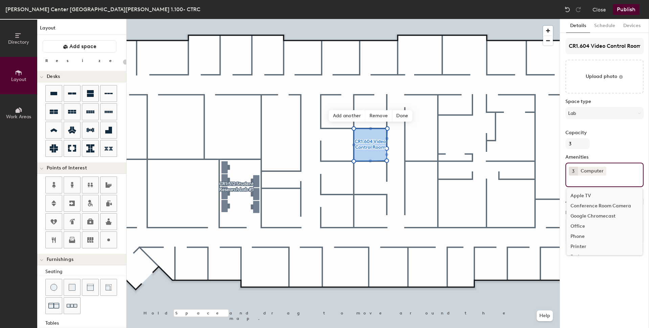
click at [613, 278] on div "Details Schedule Devices CR1.604 Video Control Room Upload photo Space type Lab…" at bounding box center [604, 173] width 89 height 309
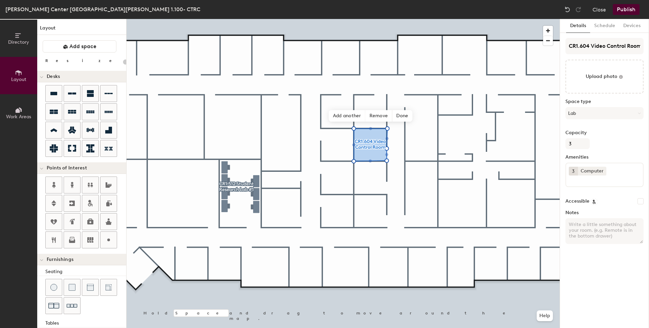
click at [618, 237] on textarea "Notes" at bounding box center [604, 231] width 78 height 26
click at [615, 237] on textarea "Notes" at bounding box center [604, 231] width 78 height 26
type textarea "N"
type input "20"
type textarea "Nol"
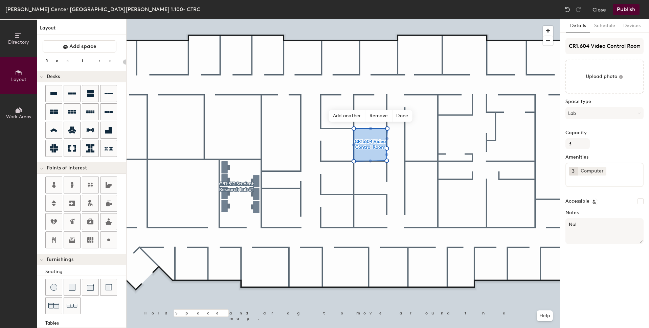
type input "20"
type textarea "Noldu"
type input "20"
type textarea "Noldus"
type input "20"
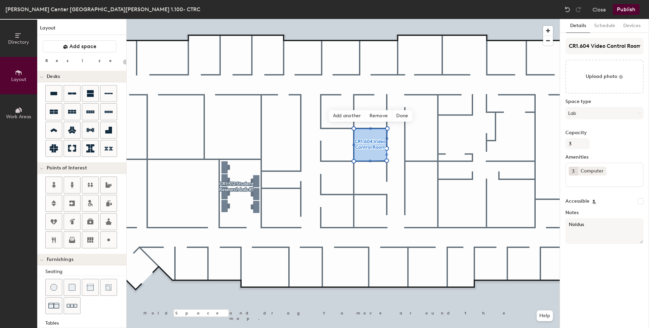
type textarea "Noldus C"
type input "20"
type textarea "Noldus Cont"
type input "20"
type textarea "Noldus Contro"
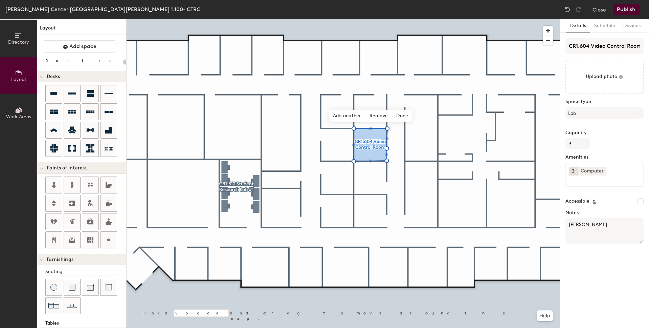
type input "20"
type textarea "Noldus Control"
type input "20"
type textarea "Noldus Control R"
type input "20"
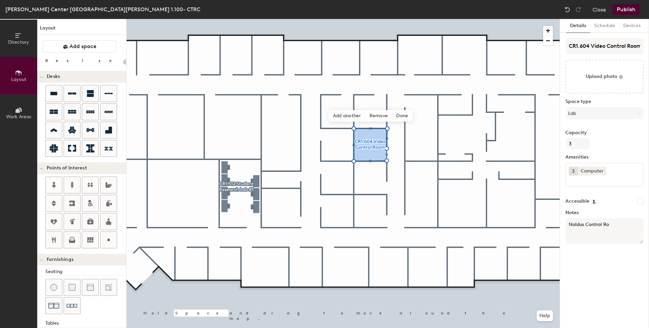
type textarea "Noldus Control Roo"
type input "20"
type textarea "Noldus Control Room"
type input "20"
type textarea "Noldus Control Room"
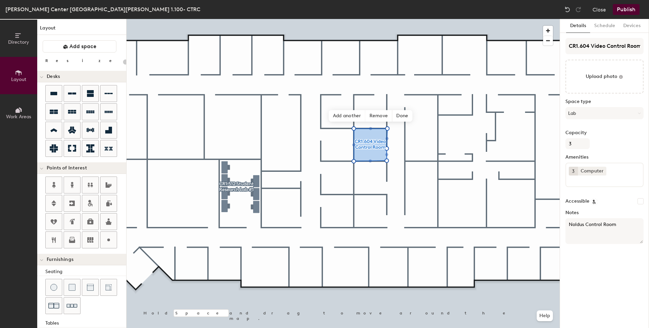
type input "20"
type textarea "Noldus Control Room"
type input "20"
type textarea "Noldus Control Room."
type input "20"
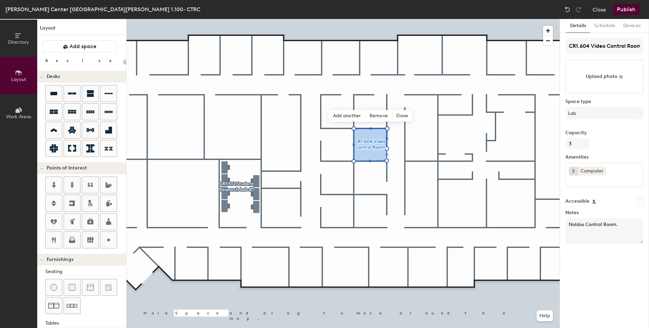
type textarea "Noldus Control Room. M"
type input "20"
type textarea "Noldus Control Room. Must"
type input "20"
type textarea "Noldus Control Room. Must b"
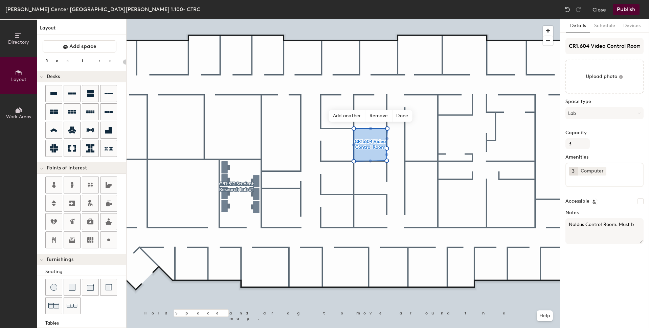
type input "20"
type textarea "Noldus Control Room. Must be"
type input "20"
type textarea "Noldus Control Room. Must be S"
type input "20"
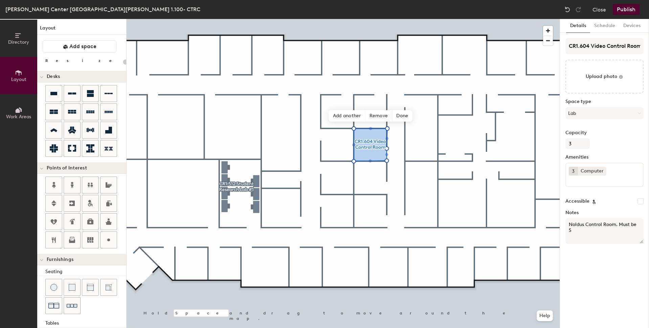
type textarea "Noldus Control Room. Must be Sc"
type input "20"
type textarea "Noldus Control Room. Must be Sche"
type input "20"
type textarea "Noldus Control Room. Must be Schedule"
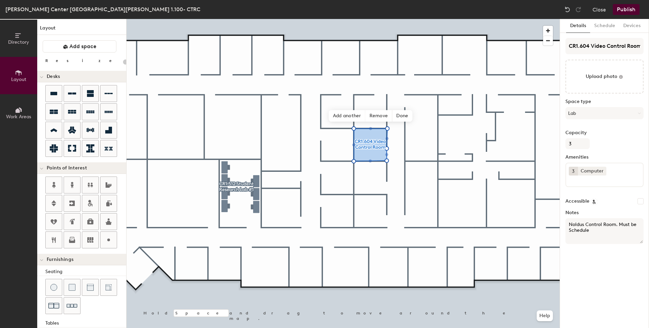
type input "20"
type textarea "Noldus Control Room. Must be Scheduled"
type input "20"
type textarea "Noldus Control Room. Must be Scheduled wi"
type input "20"
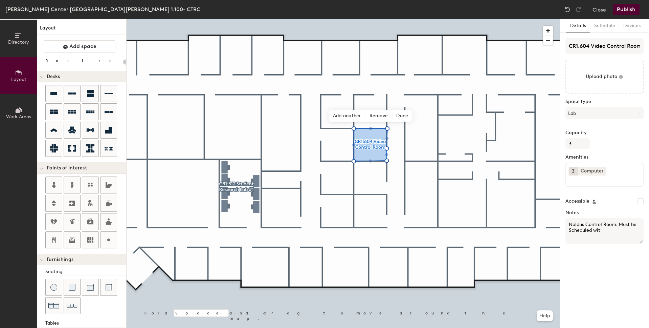
type textarea "Noldus Control Room. Must be Scheduled with"
type input "20"
type textarea "Noldus Control Room. Must be Scheduled with"
type input "20"
type textarea "Noldus Control Room. Must be Scheduled with 1"
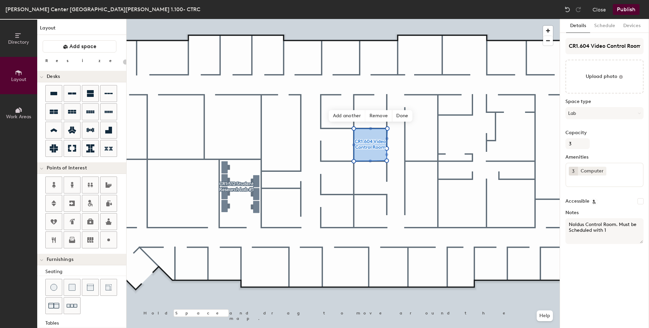
type input "20"
type textarea "Noldus Control Room. Must be Scheduled with 1 or m"
type input "20"
type textarea "Noldus Control Room. Must be Scheduled with 1 or more o"
type input "20"
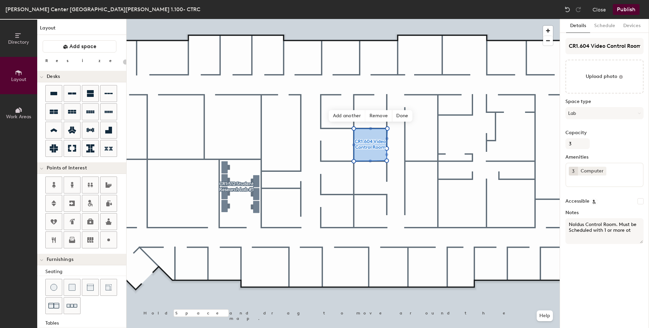
type textarea "Noldus Control Room. Must be Scheduled with 1 or more oth"
type input "20"
type textarea "Noldus Control Room. Must be Scheduled with 1 or more other"
type input "20"
type textarea "Noldus Control Room. Must be Scheduled with 1 or more other room"
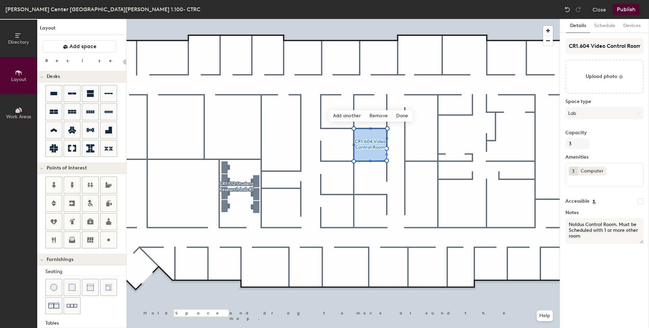
type input "20"
type textarea "Noldus Control Room. Must be Scheduled with 1 or more other rooms"
type input "20"
type textarea "Noldus Control Room. Must be Scheduled with 1 or more other rooms."
type input "20"
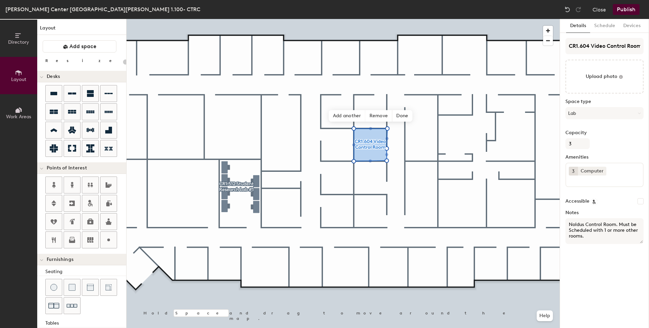
type textarea "Noldus Control Room. Must be Scheduled with 1 or more other rooms."
click at [581, 263] on div "Details Schedule Devices CR1.604 Video Control Room Upload photo Space type Lab…" at bounding box center [604, 173] width 89 height 309
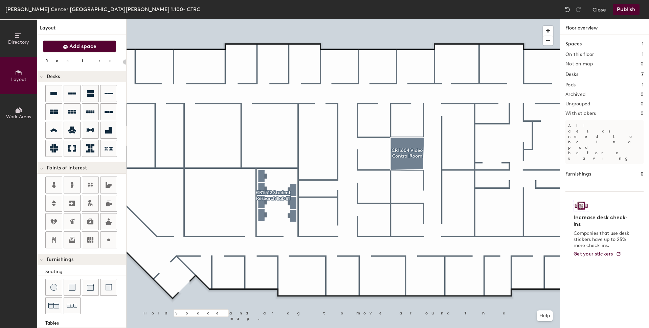
click at [99, 43] on button "Add space" at bounding box center [80, 46] width 74 height 12
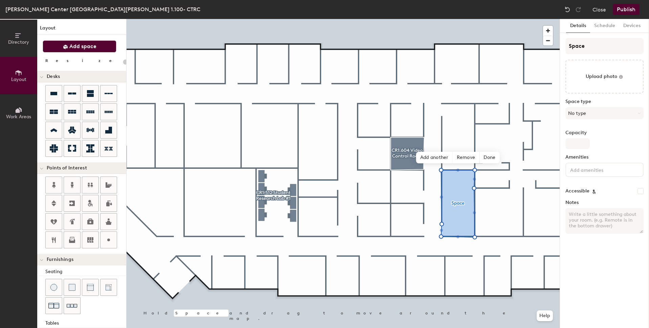
click at [87, 49] on span "Add space" at bounding box center [82, 46] width 27 height 7
click at [99, 45] on button "Add space" at bounding box center [80, 46] width 74 height 12
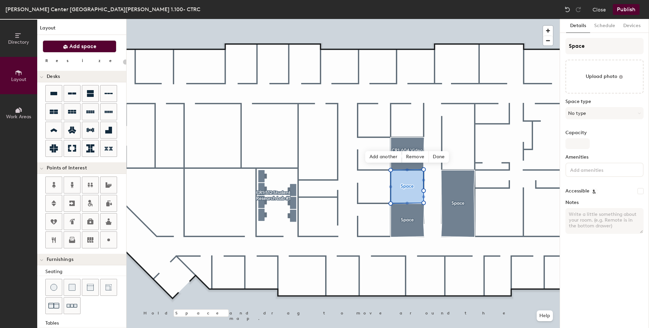
click at [98, 44] on button "Add space" at bounding box center [80, 46] width 74 height 12
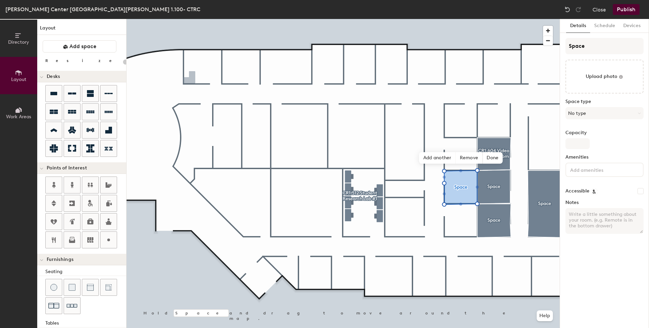
click at [189, 79] on div "Directory Layout Work Areas Layout Add space Resize Desks Points of Interest Fu…" at bounding box center [324, 173] width 649 height 309
type input "100"
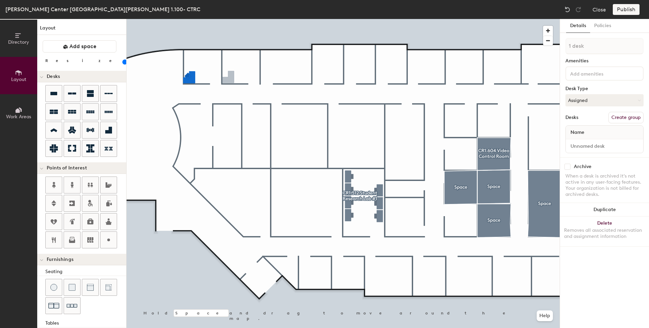
click at [228, 79] on div "Directory Layout Work Areas Layout Add space Resize Desks Points of Interest Fu…" at bounding box center [324, 173] width 649 height 309
click at [287, 54] on div "Directory Layout Work Areas Layout Add space Resize Desks Points of Interest Fu…" at bounding box center [324, 173] width 649 height 309
type input "2 desks"
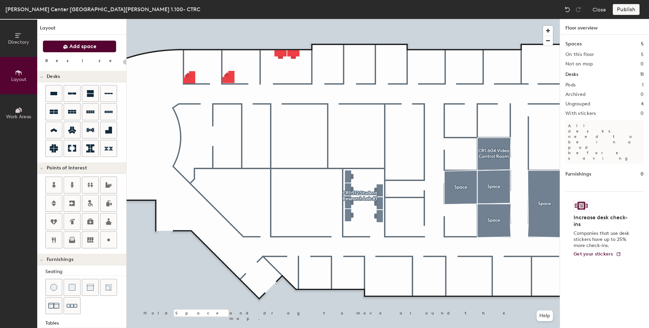
click at [102, 48] on button "Add space" at bounding box center [80, 46] width 74 height 12
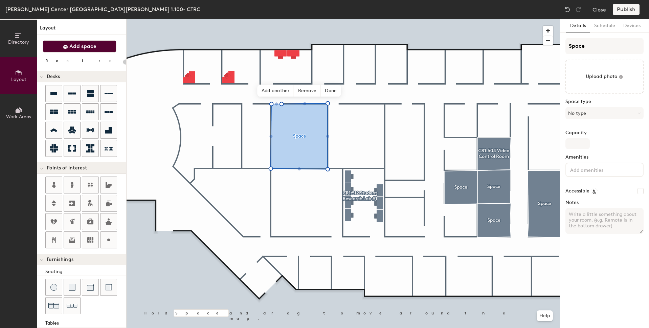
drag, startPoint x: 74, startPoint y: 46, endPoint x: 80, endPoint y: 47, distance: 5.6
click at [75, 46] on span "Add space" at bounding box center [82, 46] width 27 height 7
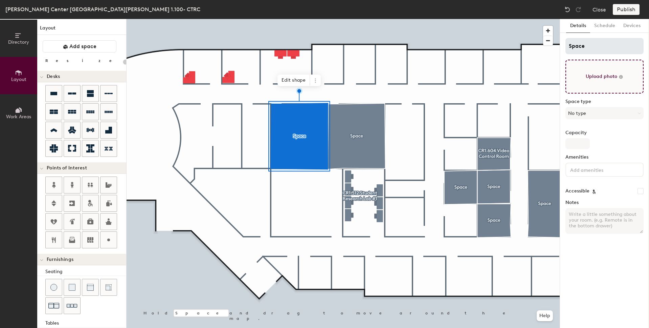
type input "20"
click at [556, 46] on div "Directory Layout Work Areas Layout Add space Resize Desks Points of Interest Fu…" at bounding box center [324, 173] width 649 height 309
type input "C"
type input "20"
type input "CR"
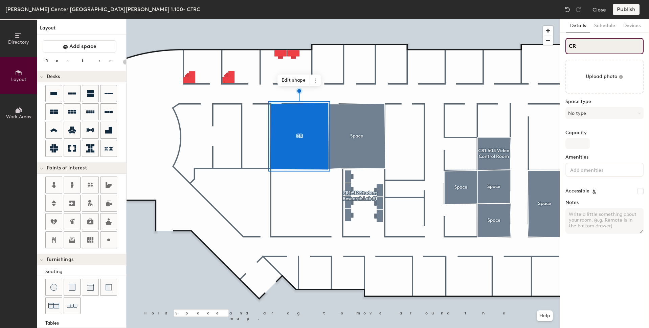
type input "20"
type input "CR1."
type input "20"
type input "CR1.3"
type input "20"
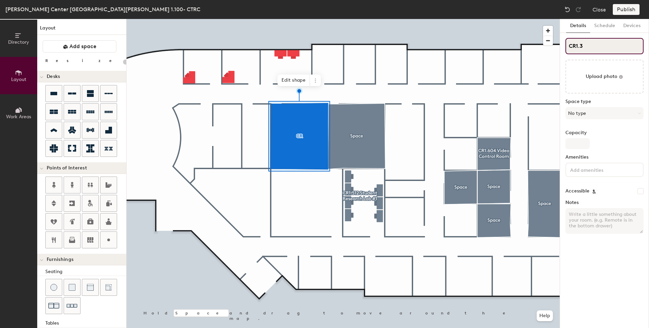
type input "CR1.31"
type input "20"
type input "CR1.312"
type input "20"
type input "CR1.312"
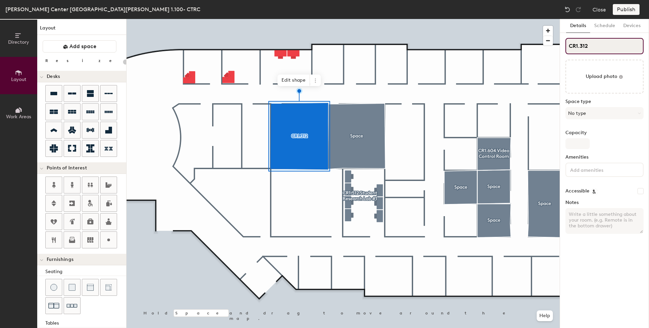
type input "20"
type input "CR1.312 B"
type input "20"
type input "CR1.312 Boo"
type input "20"
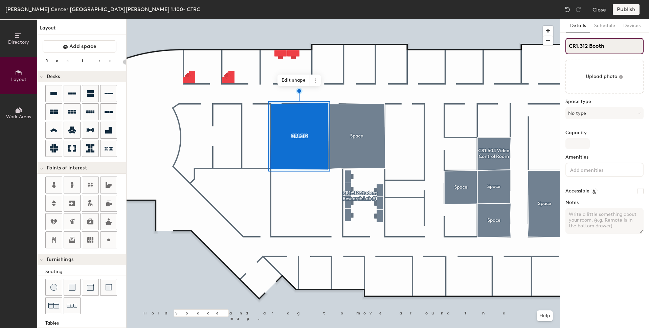
type input "CR1.312 Booth"
type input "20"
type input "CR1.312 Booth 1"
type input "20"
click at [554, 47] on div "Directory Layout Work Areas Layout Add space Resize Desks Points of Interest Fu…" at bounding box center [324, 173] width 649 height 309
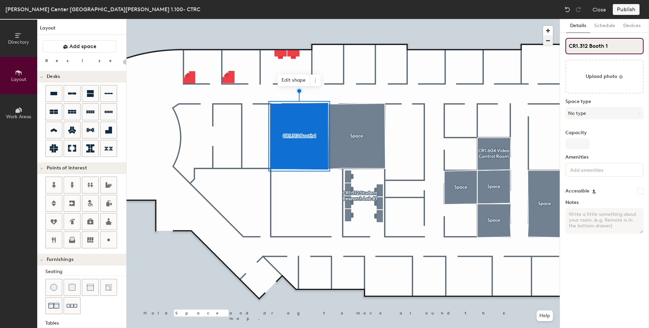
type input "CR1.312 Booth 1"
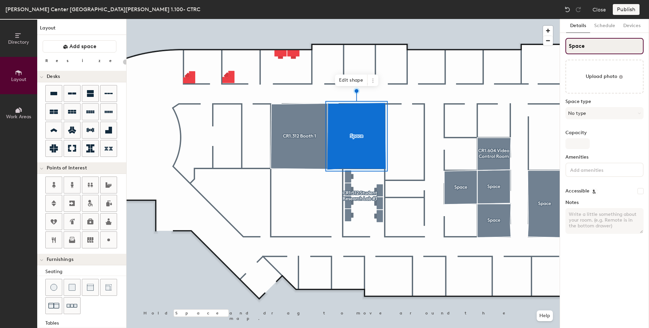
drag, startPoint x: 596, startPoint y: 43, endPoint x: 590, endPoint y: 43, distance: 5.8
click at [590, 43] on input "Space" at bounding box center [604, 46] width 78 height 16
type input "20"
drag, startPoint x: 590, startPoint y: 43, endPoint x: 553, endPoint y: 45, distance: 37.2
click at [554, 45] on div "Directory Layout Work Areas Layout Add space Resize Desks Points of Interest Fu…" at bounding box center [324, 173] width 649 height 309
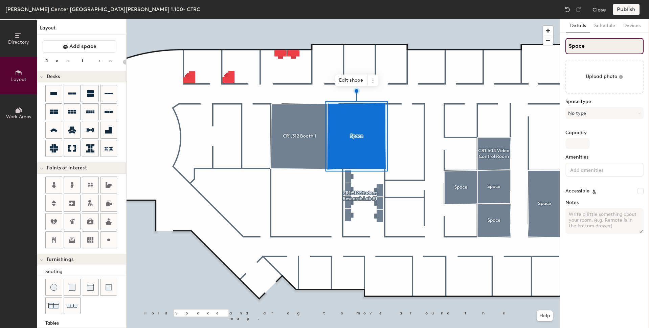
paste input "CR1.312 Booth 1"
type input "CR1.312 Booth 1"
type input "20"
type input "CR1.312 Booth"
type input "20"
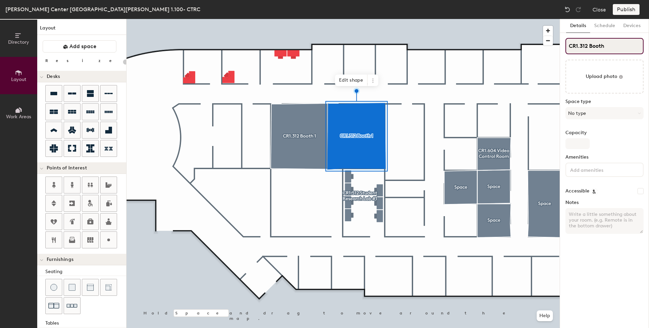
type input "CR1.312 Booth 2"
type input "20"
type input "CR1.312 Booth 2"
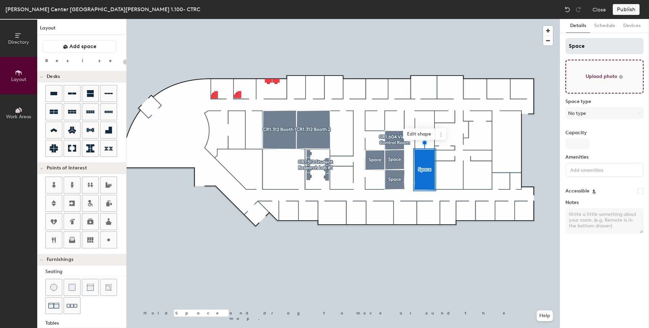
type input "20"
drag, startPoint x: 588, startPoint y: 46, endPoint x: 553, endPoint y: 42, distance: 35.4
click at [552, 44] on div "Directory Layout Work Areas Layout Add space Resize Desks Points of Interest Fu…" at bounding box center [324, 173] width 649 height 309
type input "C"
type input "20"
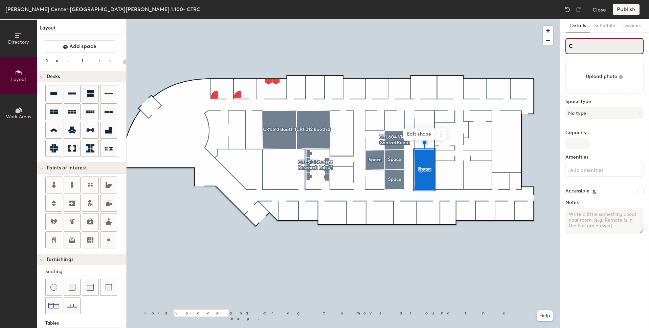
type input "CR"
type input "20"
type input "CR1"
type input "20"
type input "CR1.6"
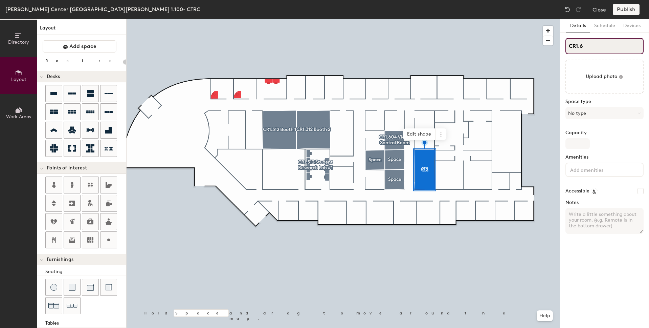
type input "20"
type input "CR1.60"
type input "20"
type input "CR1.608"
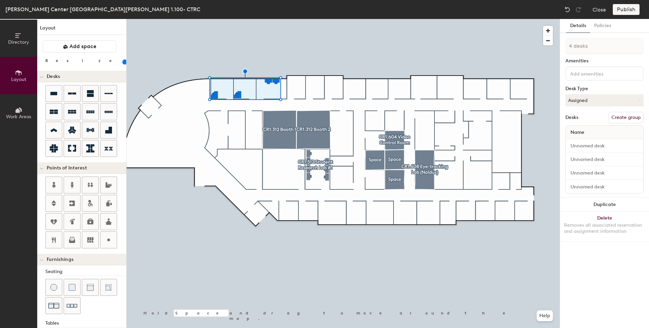
click at [621, 115] on button "Create group" at bounding box center [625, 118] width 35 height 12
click at [536, 47] on div "Directory Layout Work Areas Layout Add space Resize Desks Points of Interest Fu…" at bounding box center [324, 173] width 649 height 309
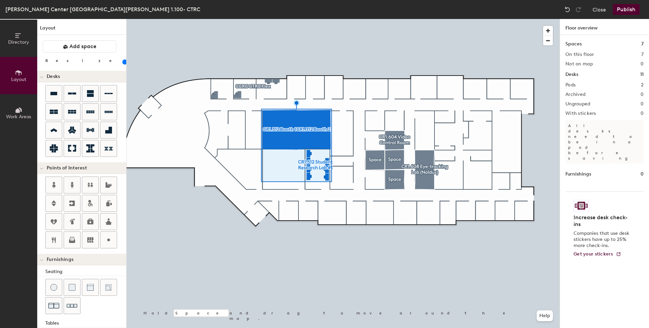
click at [310, 19] on div at bounding box center [343, 19] width 433 height 0
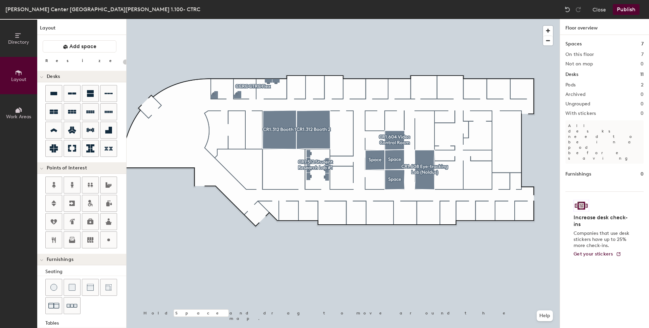
click at [621, 9] on button "Publish" at bounding box center [626, 9] width 27 height 11
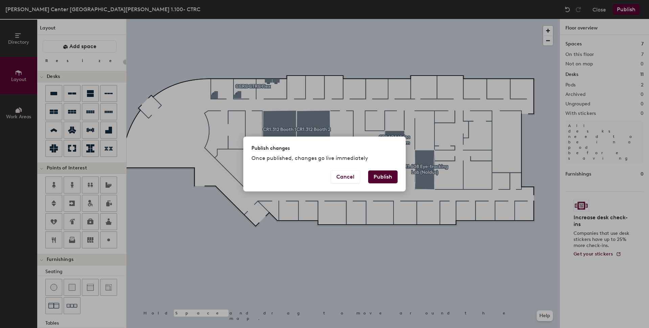
click at [386, 174] on button "Publish" at bounding box center [382, 176] width 29 height 13
type input "20"
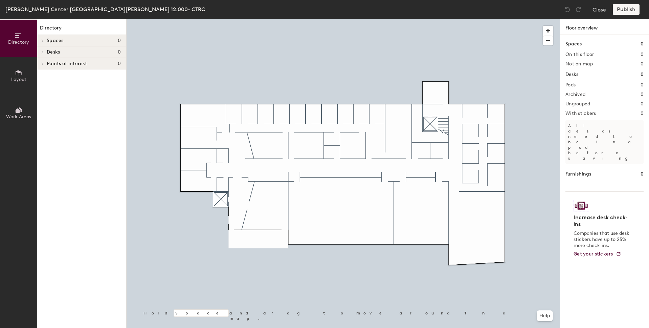
click at [18, 75] on icon at bounding box center [18, 72] width 7 height 7
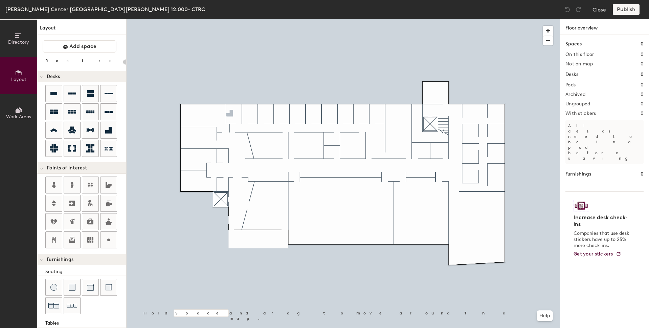
click at [230, 114] on div "Directory Layout Work Areas Layout Add space Resize Desks Points of Interest Fu…" at bounding box center [324, 173] width 649 height 309
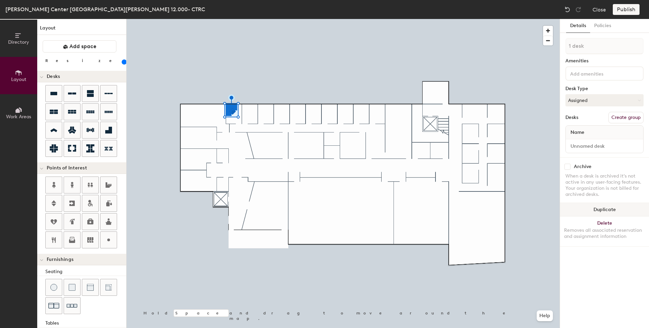
click at [615, 208] on button "Duplicate" at bounding box center [604, 210] width 89 height 14
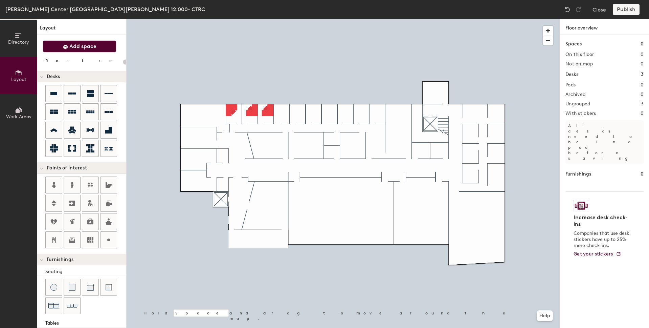
click at [85, 48] on span "Add space" at bounding box center [82, 46] width 27 height 7
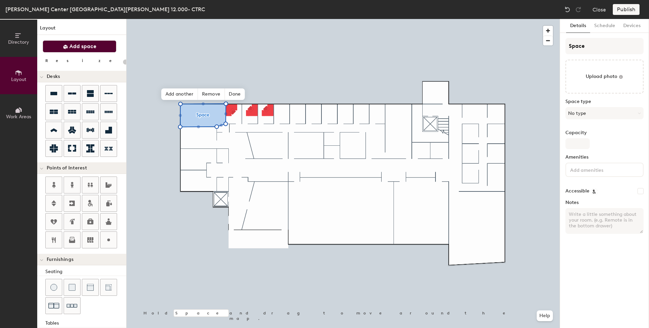
click at [84, 45] on span "Add space" at bounding box center [82, 46] width 27 height 7
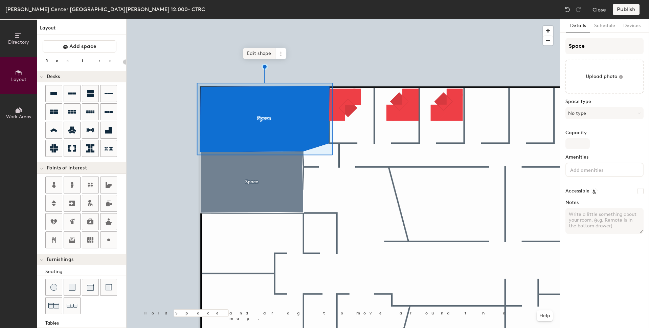
click at [259, 55] on span "Edit shape" at bounding box center [259, 54] width 32 height 12
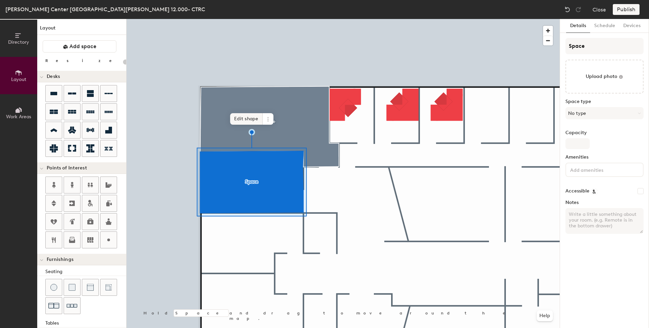
click at [245, 117] on span "Edit shape" at bounding box center [246, 119] width 32 height 12
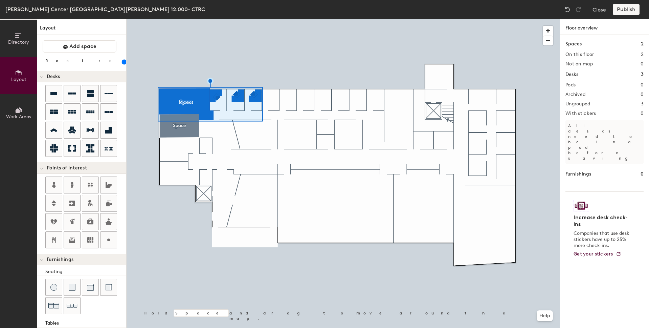
click at [295, 19] on div at bounding box center [343, 19] width 433 height 0
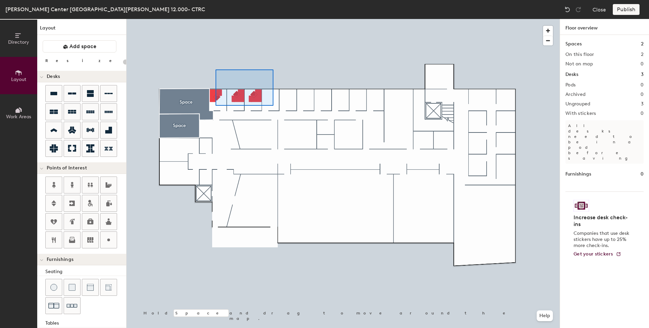
type input "180"
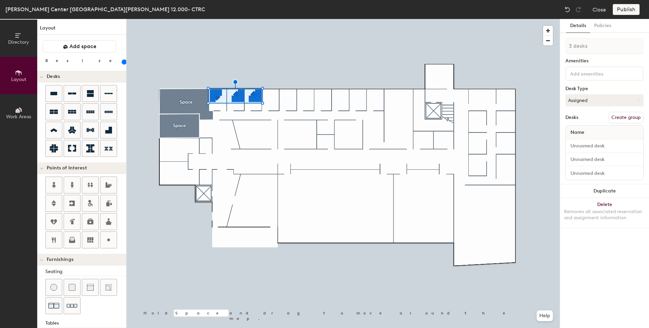
click at [589, 131] on div "Name" at bounding box center [604, 133] width 77 height 14
click at [586, 144] on input at bounding box center [604, 145] width 75 height 9
click at [606, 147] on input at bounding box center [604, 145] width 75 height 9
click at [609, 147] on input at bounding box center [604, 145] width 75 height 9
type input "1 desk"
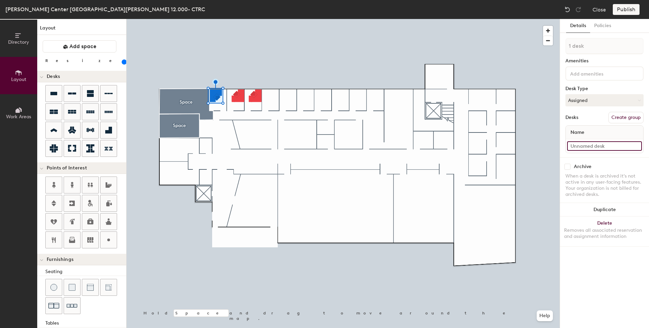
click at [611, 145] on input at bounding box center [604, 145] width 75 height 9
click at [554, 143] on div "Directory Layout Work Areas Layout Add space Resize Desks Points of Interest Fu…" at bounding box center [324, 173] width 649 height 309
type input "CRA12.119M"
click at [617, 144] on input at bounding box center [604, 145] width 75 height 9
paste input "CRA12.119M"
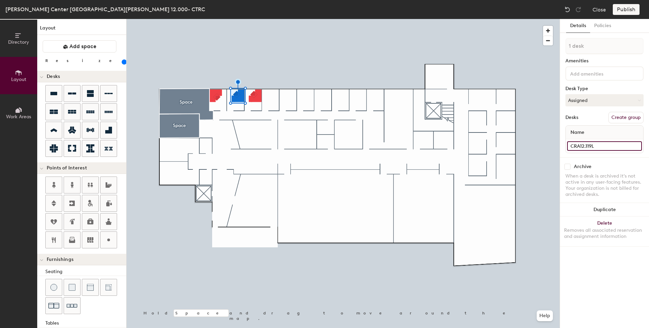
type input "CRA12.119L"
click at [592, 141] on input at bounding box center [604, 145] width 75 height 9
paste input "CRA12.119M"
type input "CRA12.119k"
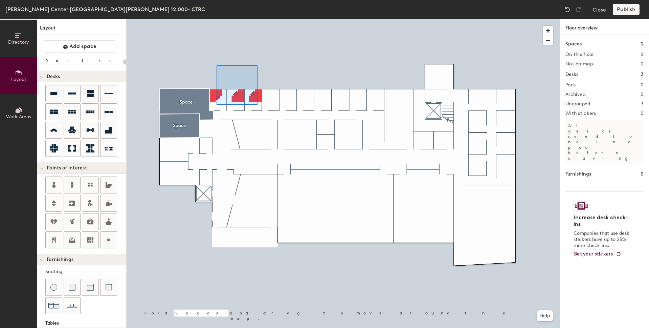
type input "180"
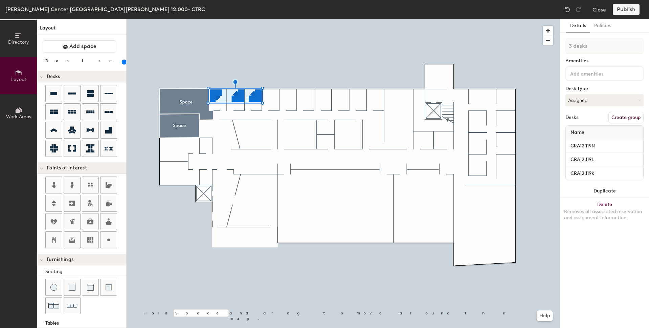
click at [629, 118] on button "Create group" at bounding box center [625, 118] width 35 height 12
drag, startPoint x: 590, startPoint y: 44, endPoint x: 544, endPoint y: 40, distance: 46.3
click at [544, 40] on div "Directory Layout Work Areas Layout Add space Resize Desks Points of Interest Fu…" at bounding box center [324, 173] width 649 height 309
type input "CRA Faculty Flex Offices"
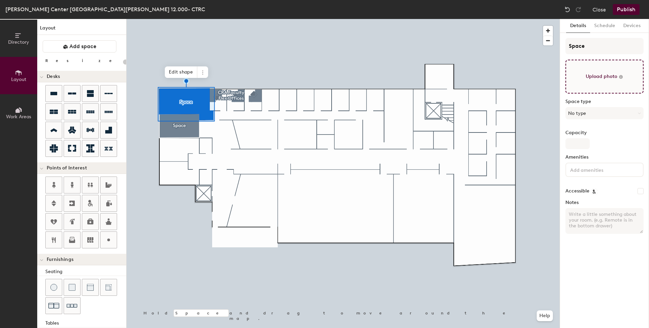
type input "20"
drag, startPoint x: 593, startPoint y: 46, endPoint x: 544, endPoint y: 43, distance: 49.5
click at [544, 43] on div "Directory Layout Work Areas Layout Add space Resize Desks Points of Interest Fu…" at bounding box center [324, 173] width 649 height 309
type input "C"
type input "20"
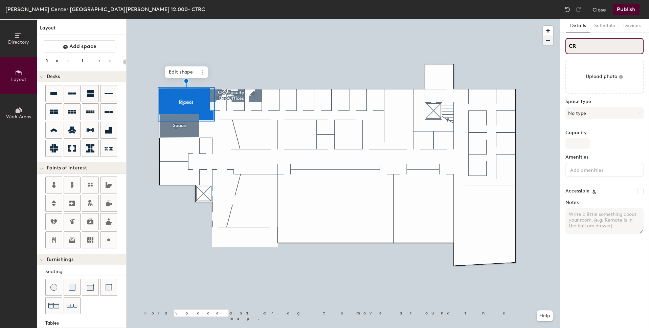
type input "CRA"
type input "20"
type input "CRA12"
type input "20"
type input "CRA12."
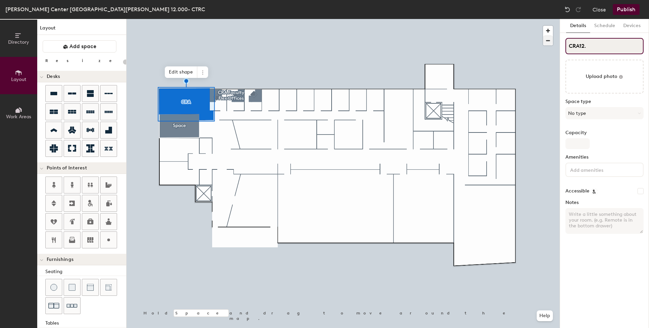
type input "20"
type input "CRA12.1"
type input "20"
type input "CRA12.11"
type input "20"
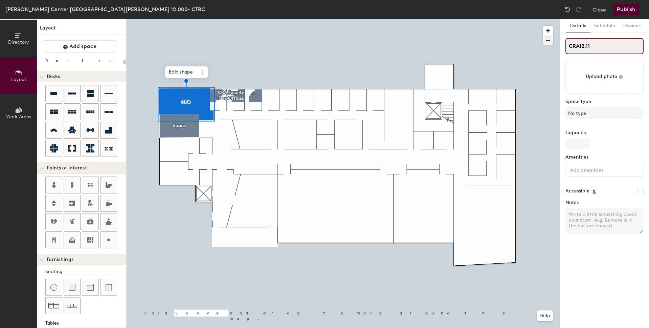
type input "CRA12.111"
type input "20"
type input "CRA12.111"
type input "20"
type input "CRA12.111 Te"
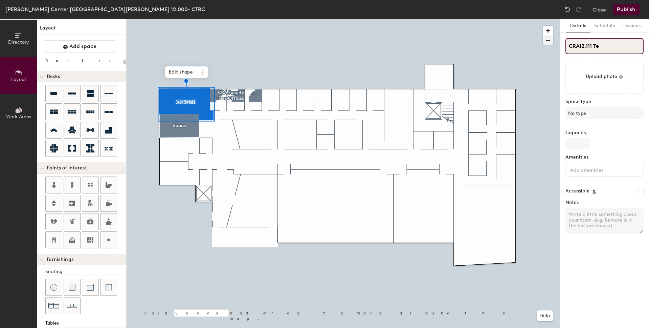
type input "20"
type input "CRA12.111 Teachin"
type input "20"
type input "CRA12.111 Teaching"
type input "20"
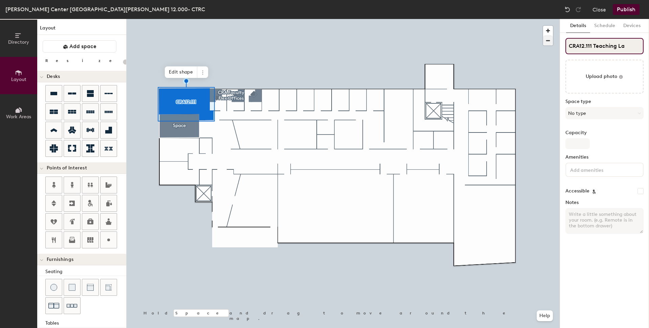
type input "CRA12.111 Teaching Lab"
type input "20"
type input "CRA12.111 Teaching Lab"
type input "20"
type input "CRA12.111 Teaching Lab 2"
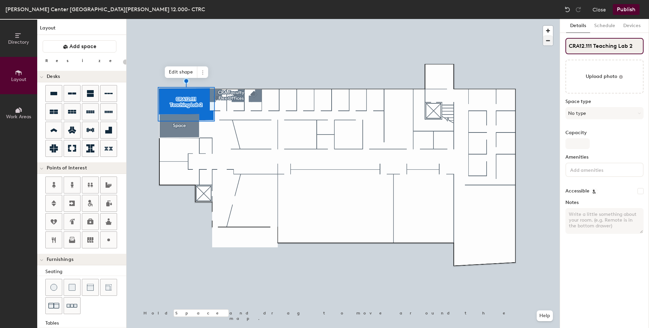
type input "20"
click at [558, 44] on div "Directory Layout Work Areas Layout Add space Resize Desks Points of Interest Fu…" at bounding box center [324, 173] width 649 height 309
type input "CRA12.111 Teaching Lab 2"
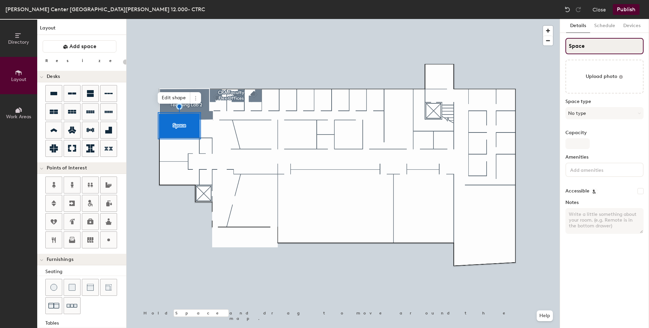
click at [597, 49] on input "Space" at bounding box center [604, 46] width 78 height 16
type input "20"
click at [557, 47] on div "Directory Layout Work Areas Layout Add space Resize Desks Points of Interest Fu…" at bounding box center [324, 173] width 649 height 309
paste input "CRA12.111 Teaching Lab 2"
type input "CRA12.111 Teaching Lab 2"
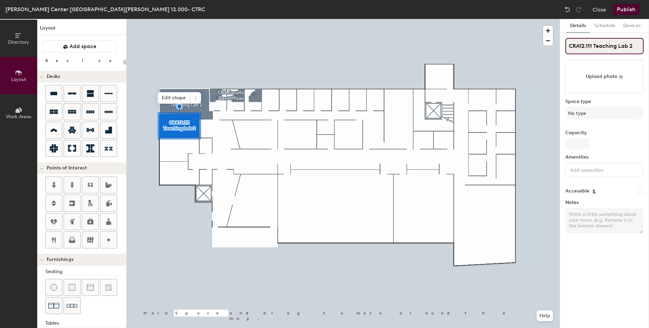
click at [592, 45] on input "CRA12.111 Teaching Lab 2" at bounding box center [604, 46] width 78 height 16
type input "20"
type input "CRA12.11 Teaching Lab 2"
type input "20"
type input "CRA12.1 Teaching Lab 2"
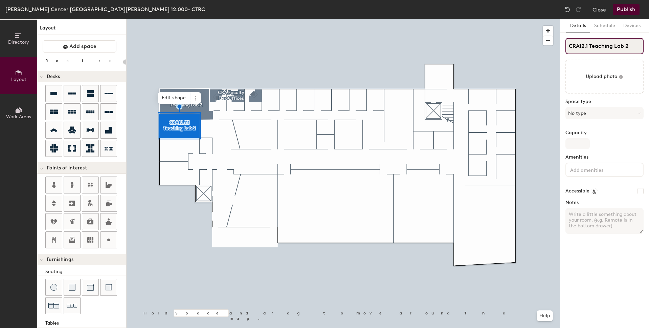
type input "20"
type input "CRA12.10 Teaching Lab 2"
type input "20"
type input "CRA12.107 Teaching Lab 2"
type input "20"
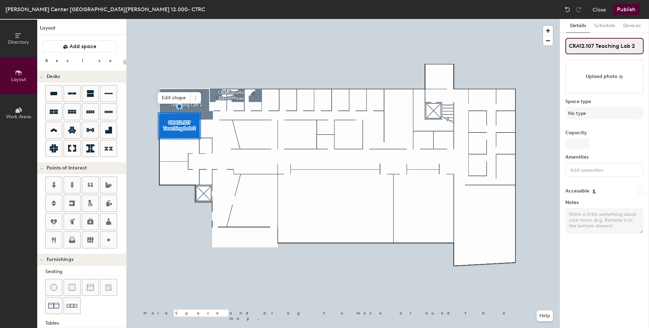
drag, startPoint x: 632, startPoint y: 43, endPoint x: 636, endPoint y: 42, distance: 4.9
click at [636, 42] on input "CRA12.107 Teaching Lab 2" at bounding box center [604, 46] width 78 height 16
type input "CRA12.107 Teaching Lab 1"
type input "20"
type input "CRA12.107 Teaching Lab 1"
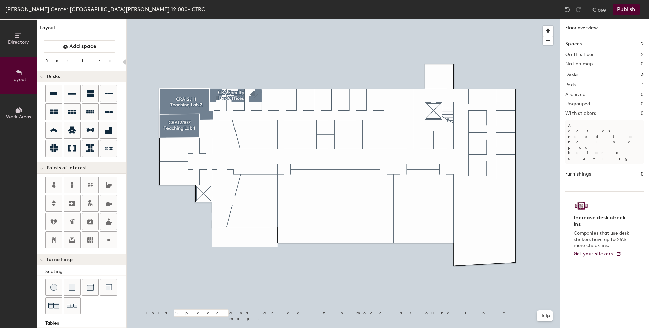
click at [620, 10] on button "Publish" at bounding box center [626, 9] width 27 height 11
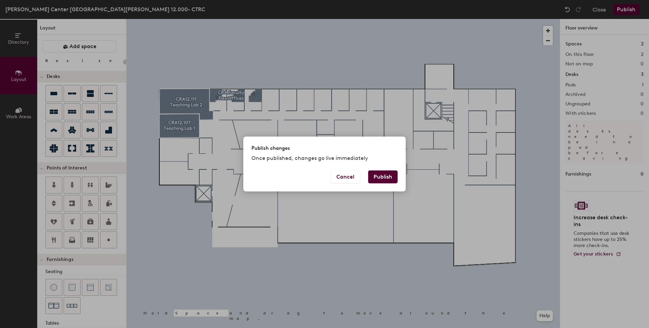
click at [387, 176] on button "Publish" at bounding box center [382, 176] width 29 height 13
type input "20"
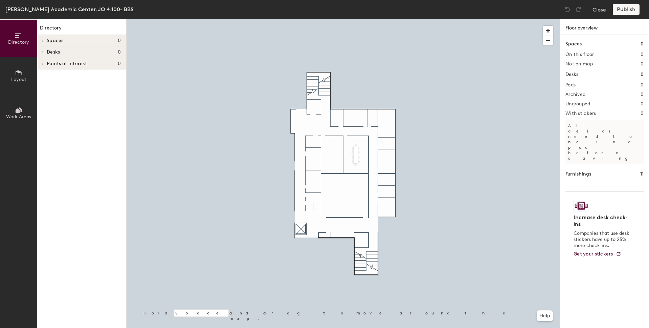
click at [18, 75] on icon at bounding box center [18, 72] width 7 height 7
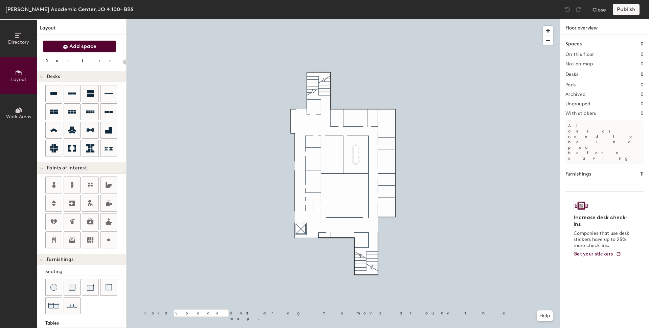
click at [91, 48] on span "Add space" at bounding box center [82, 46] width 27 height 7
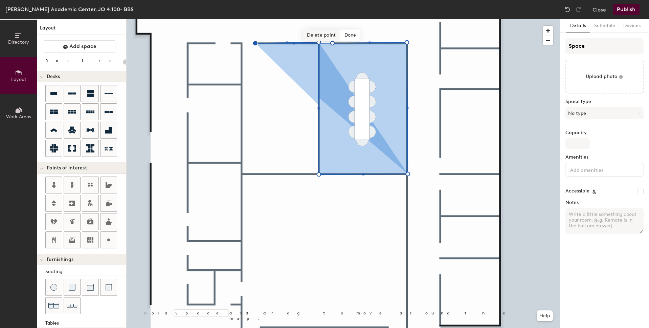
click at [317, 30] on span "Delete point" at bounding box center [321, 35] width 37 height 12
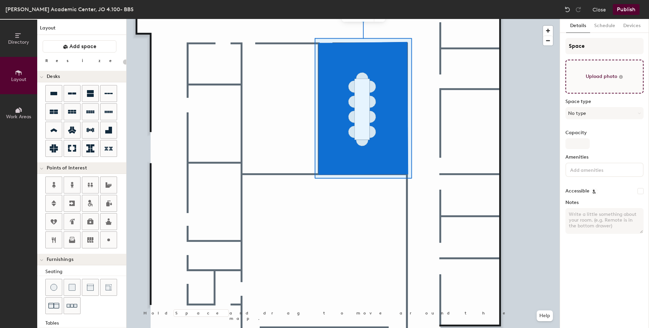
type input "20"
drag, startPoint x: 602, startPoint y: 46, endPoint x: 551, endPoint y: 42, distance: 50.3
click at [551, 42] on div "Directory Layout Work Areas Layout Add space Resize Desks Points of Interest Fu…" at bounding box center [324, 173] width 649 height 309
type input "[PERSON_NAME]"
type input "20"
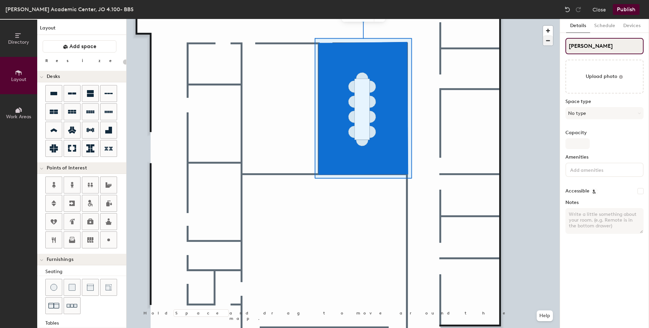
type input "JO4"
type input "20"
type input "JO4."
type input "20"
click at [595, 46] on input "JO4." at bounding box center [604, 46] width 78 height 16
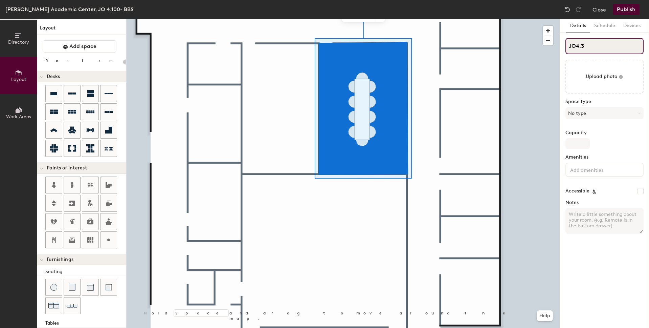
type input "JO4.30"
type input "20"
type input "JO4.306"
type input "20"
type input "JO4.306"
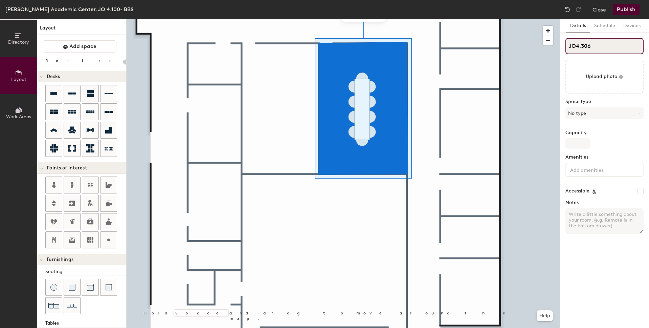
type input "20"
type input "JO4.306 Con"
type input "20"
type input "JO4.306 Confe"
type input "20"
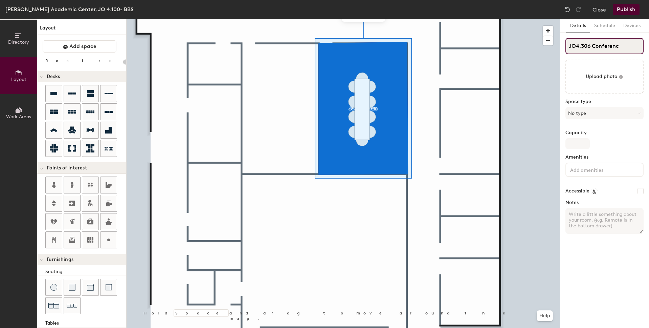
type input "JO4.306 Conference"
type input "20"
type input "JO4.306 Conference"
type input "20"
type input "JO4.306 Conference R"
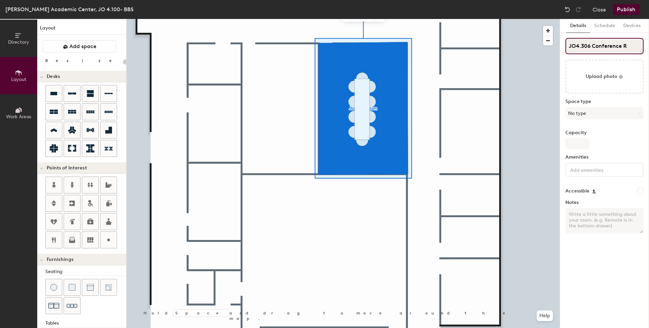
type input "20"
type input "JO4.306 Conference Room"
type input "20"
type input "JO4.306 Conference Room"
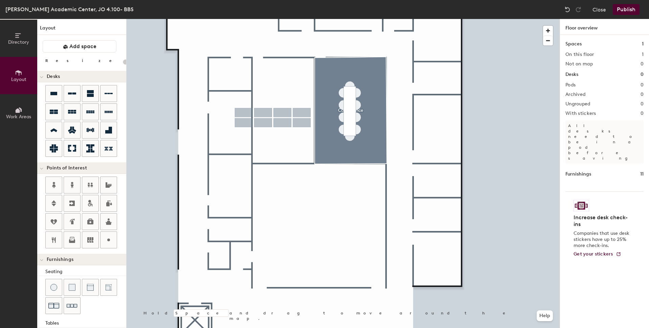
click at [264, 118] on div "Directory Layout Work Areas Layout Add space Resize Desks Points of Interest Fu…" at bounding box center [324, 173] width 649 height 309
type input "100"
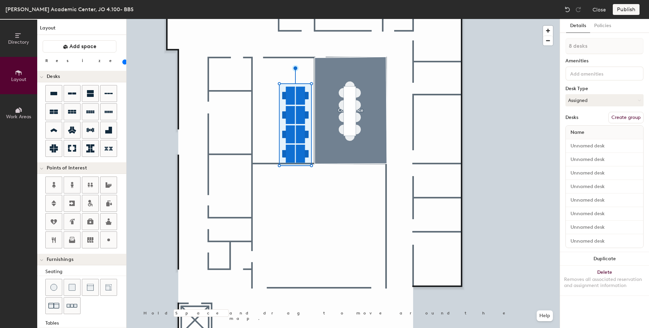
click at [240, 108] on div "Directory Layout Work Areas Layout Add space Resize Desks Points of Interest Fu…" at bounding box center [324, 173] width 649 height 309
type input "2 desks"
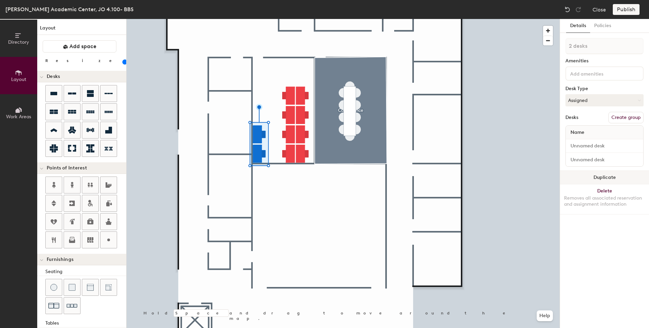
click at [607, 175] on button "Duplicate" at bounding box center [604, 178] width 89 height 14
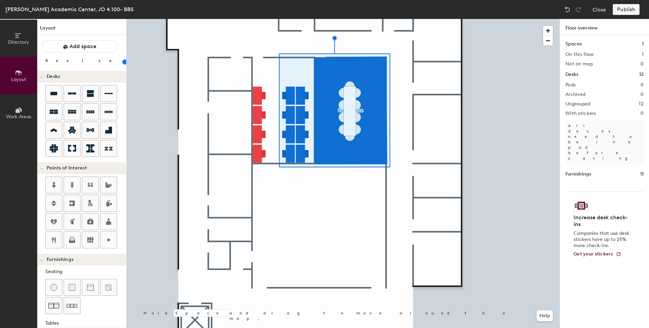
click at [286, 19] on div at bounding box center [343, 19] width 433 height 0
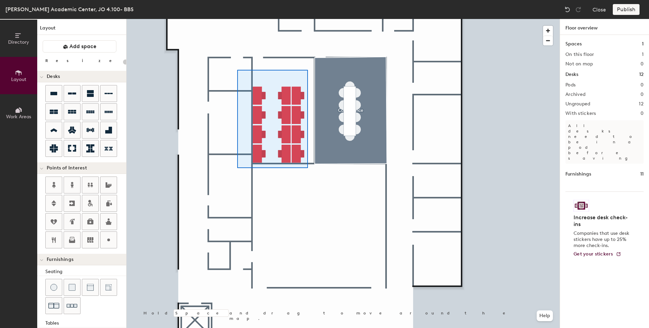
type input "100"
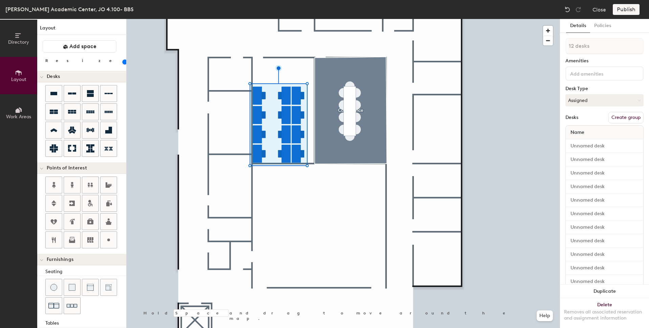
click at [626, 117] on button "Create group" at bounding box center [625, 118] width 35 height 12
drag, startPoint x: 594, startPoint y: 46, endPoint x: 553, endPoint y: 44, distance: 41.0
click at [553, 44] on div "Directory Layout Work Areas Layout Add space Resize Desks Points of Interest Fu…" at bounding box center [324, 173] width 649 height 309
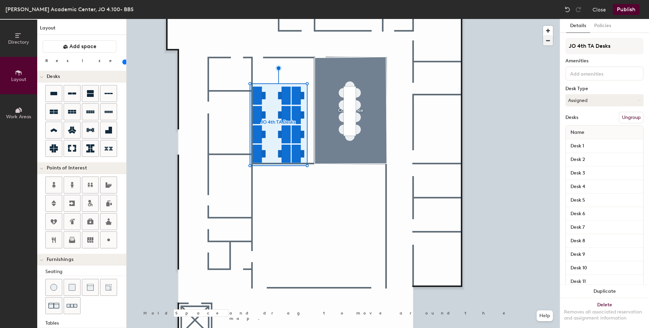
type input "JO 4th TA Desks"
click at [627, 7] on button "Publish" at bounding box center [626, 9] width 27 height 11
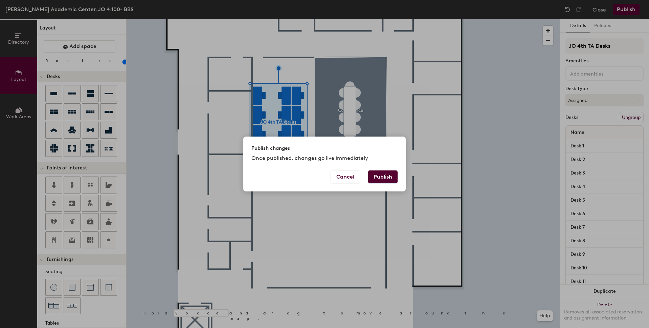
click at [381, 175] on button "Publish" at bounding box center [382, 176] width 29 height 13
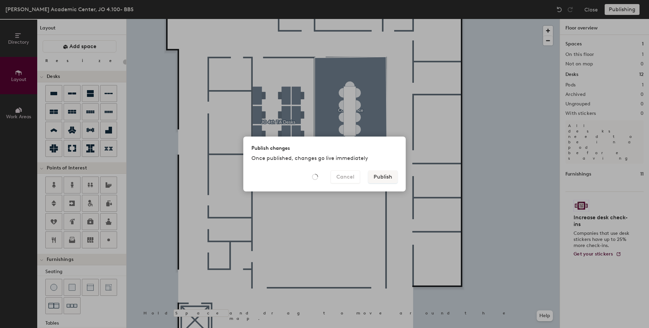
type input "20"
